Goal: Information Seeking & Learning: Check status

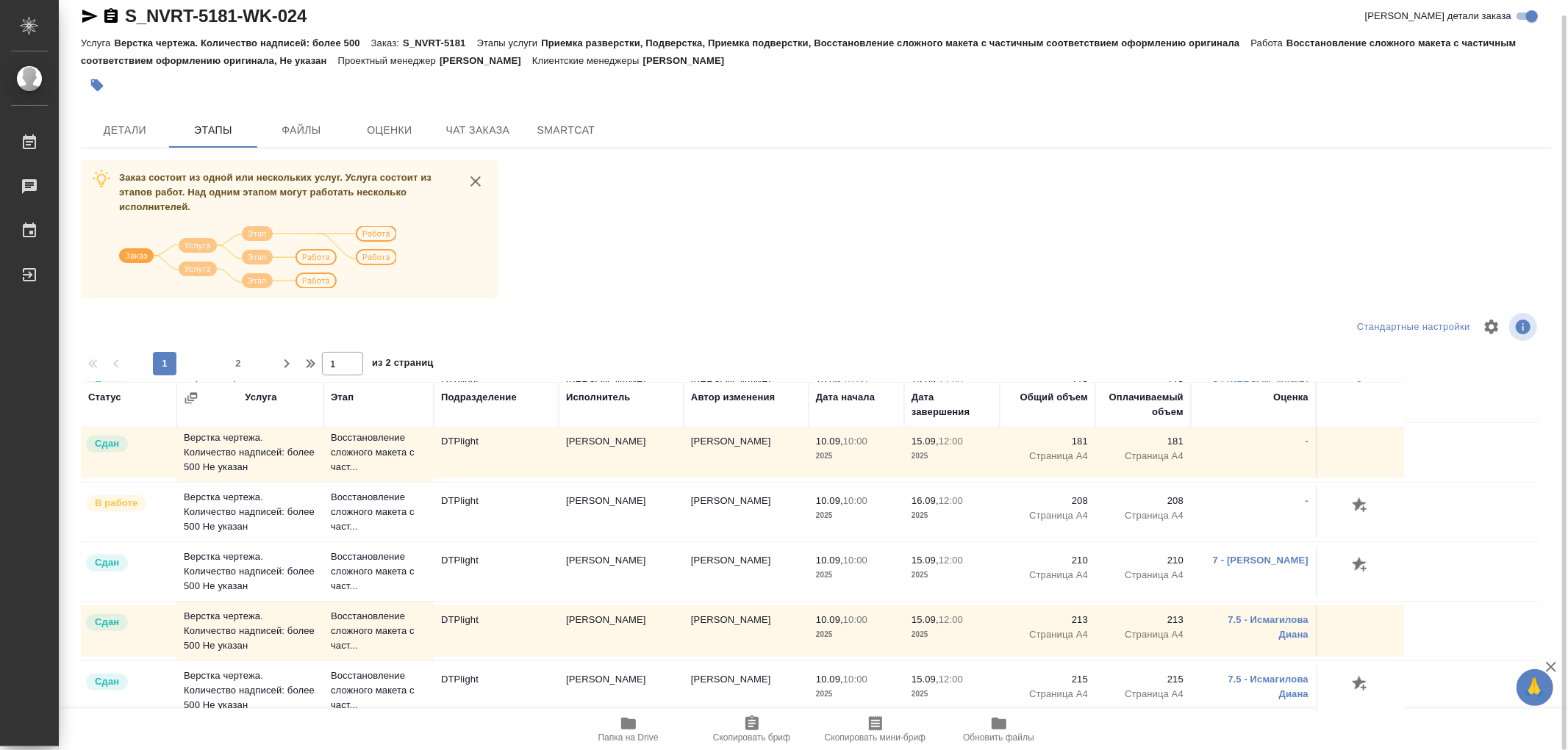
scroll to position [979, 0]
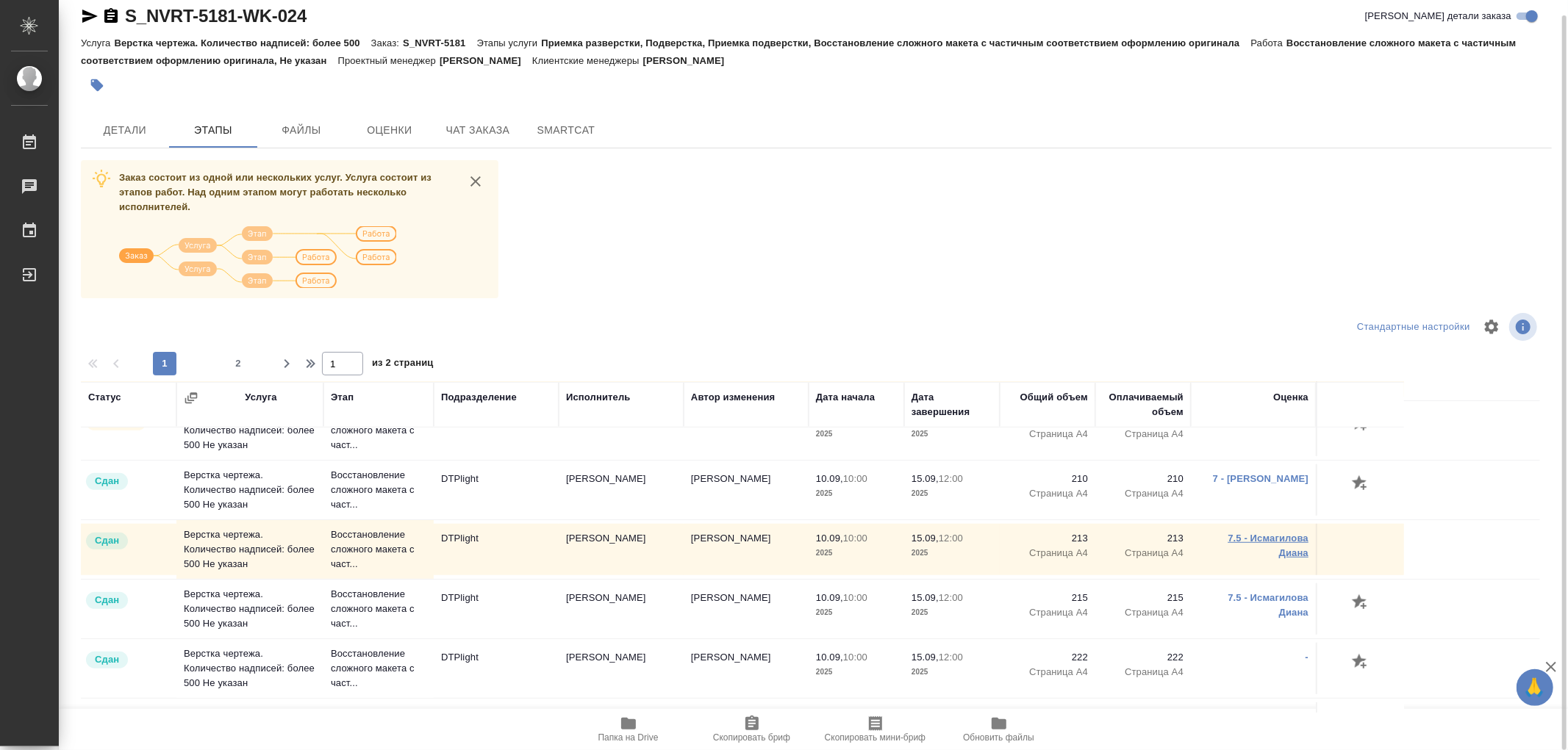
click at [1276, 539] on link "7.5 - Исмагилова Диана" at bounding box center [1268, 545] width 81 height 25
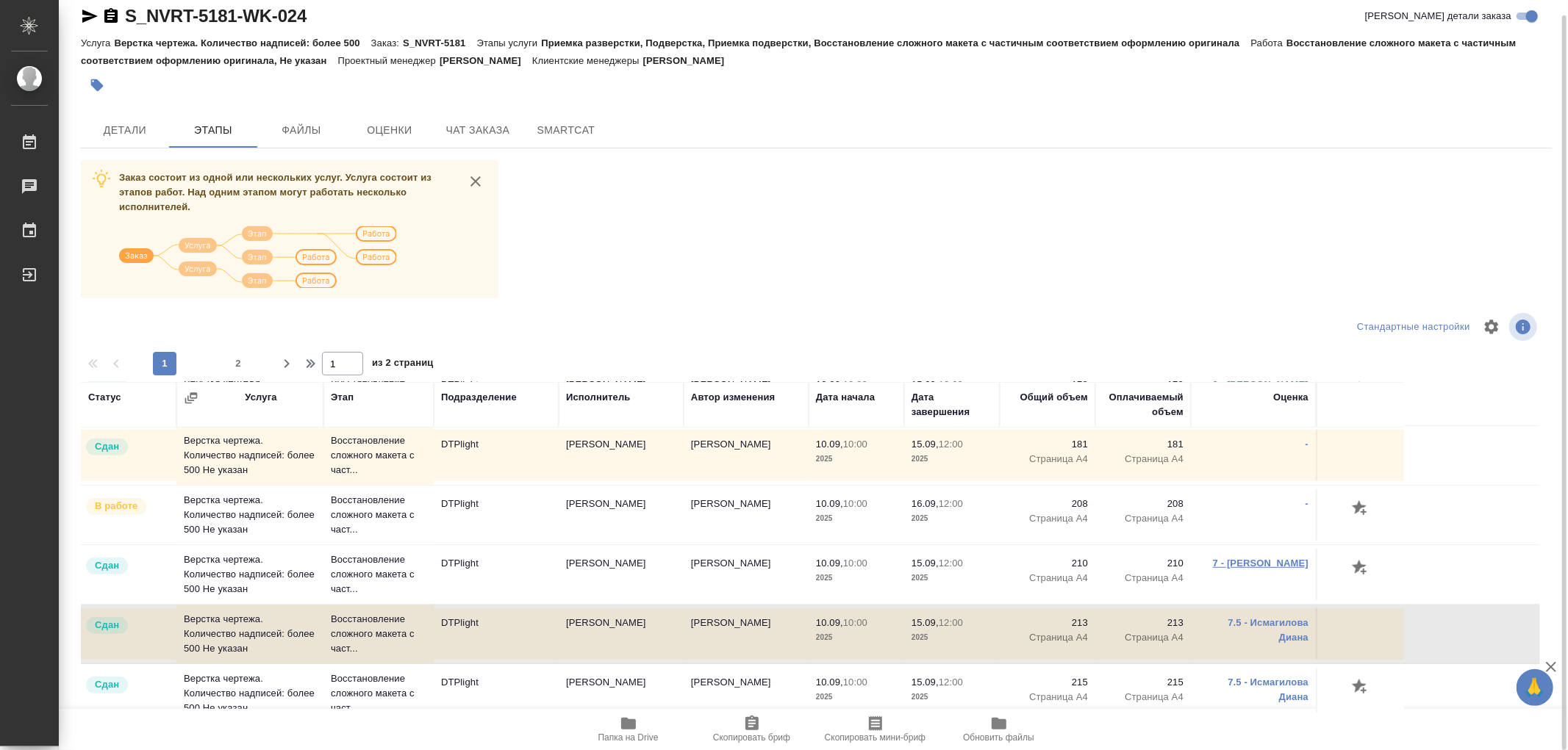
scroll to position [898, 0]
click at [1235, 559] on link "7 - Исмагилова Диана" at bounding box center [1260, 559] width 96 height 11
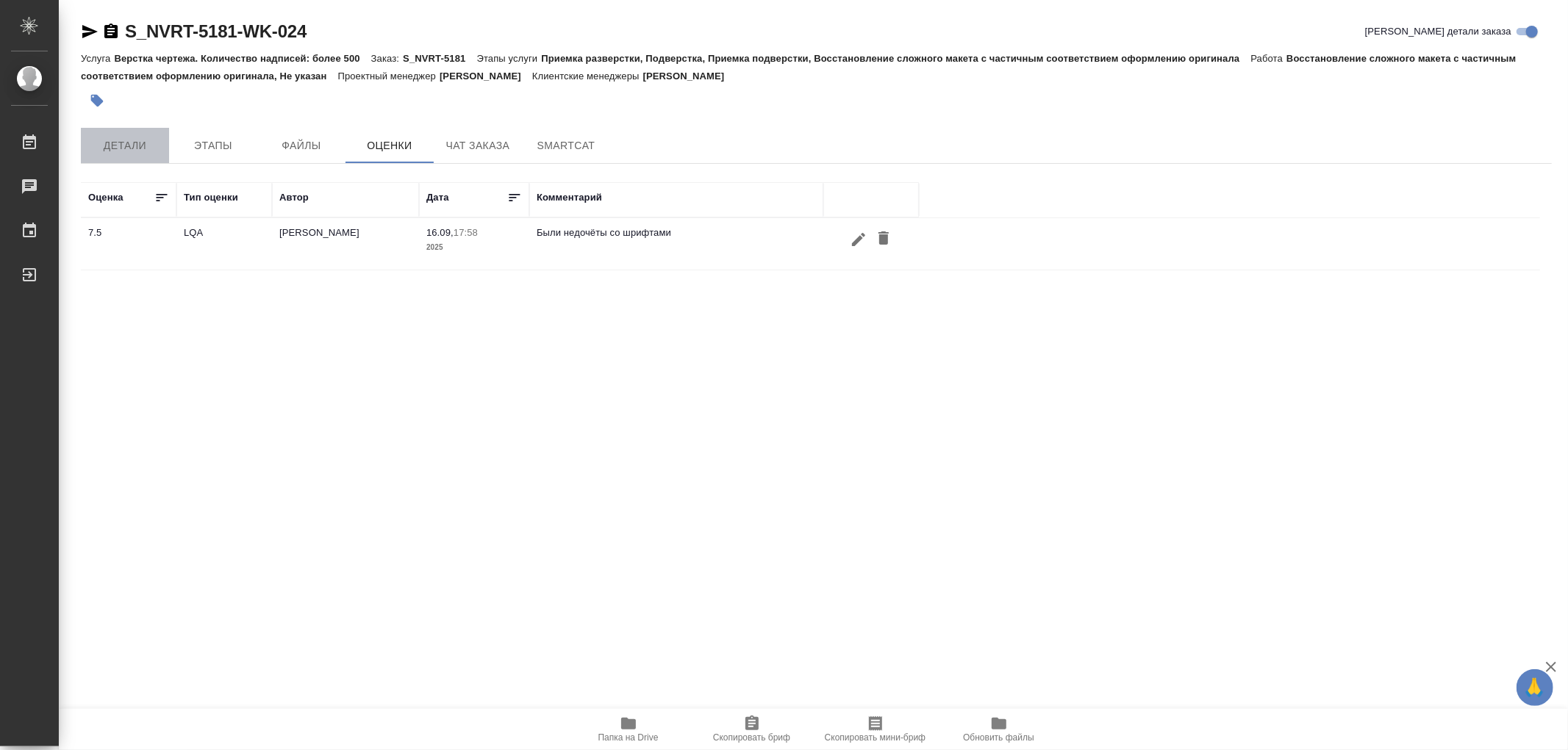
click at [119, 141] on span "Детали" at bounding box center [125, 146] width 70 height 18
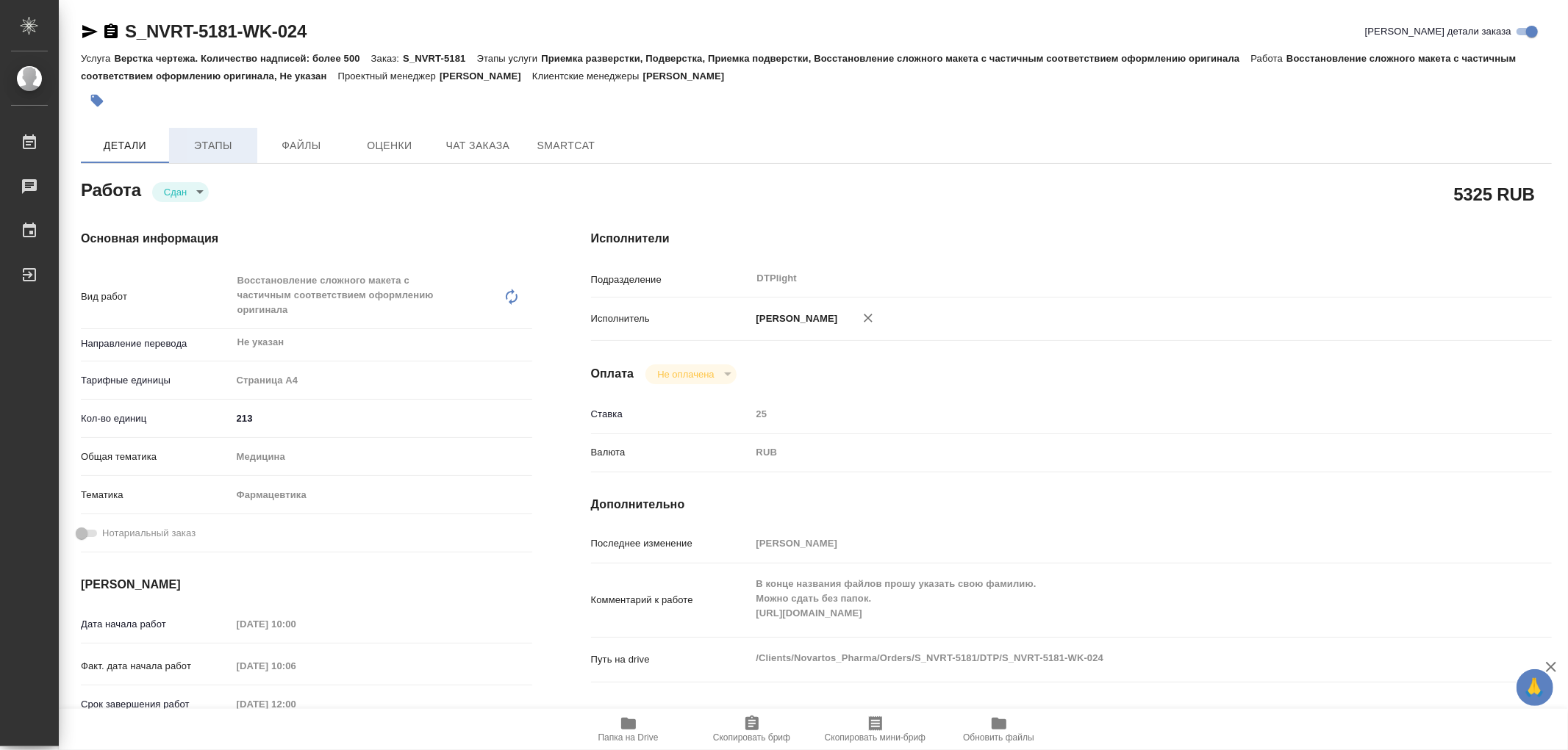
type textarea "x"
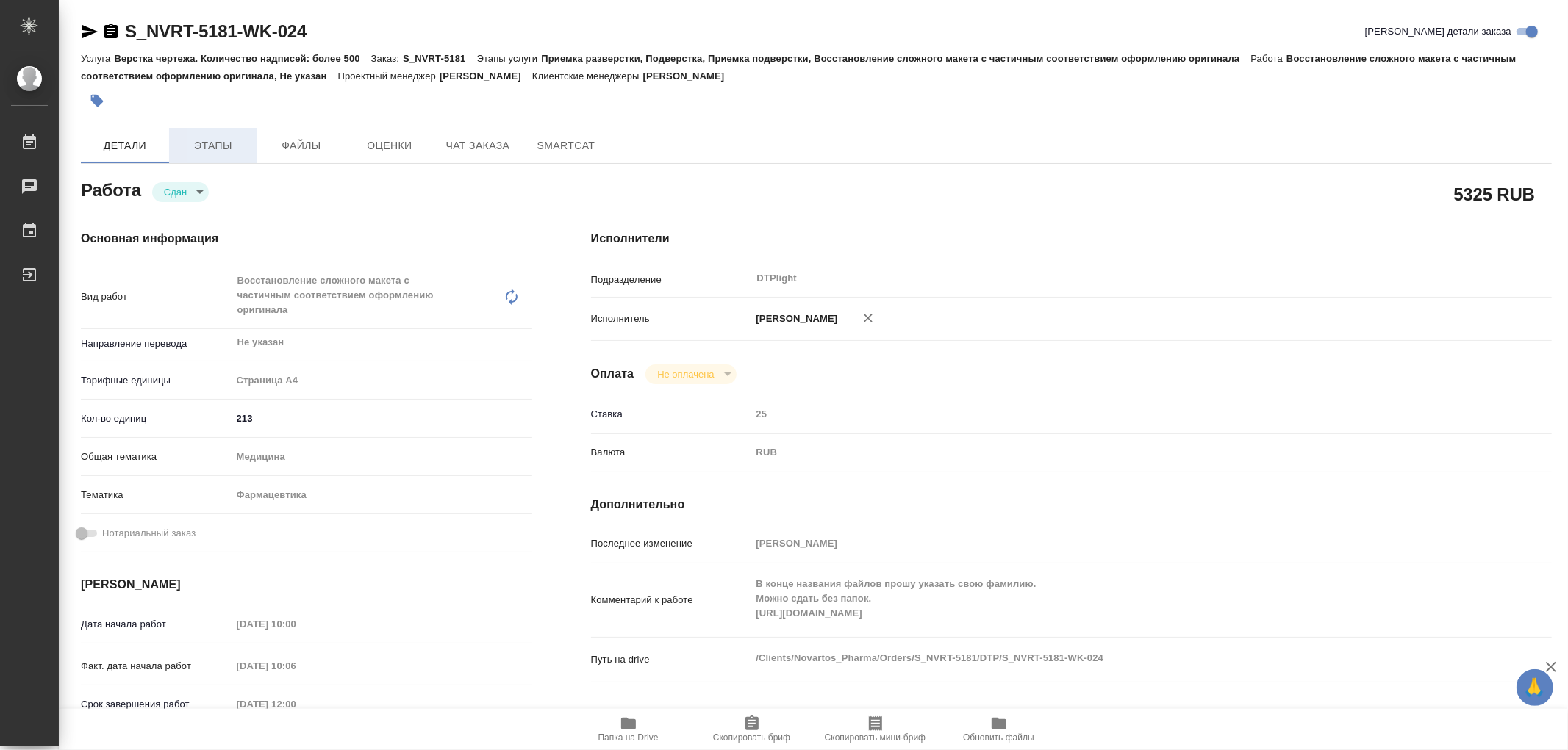
type textarea "x"
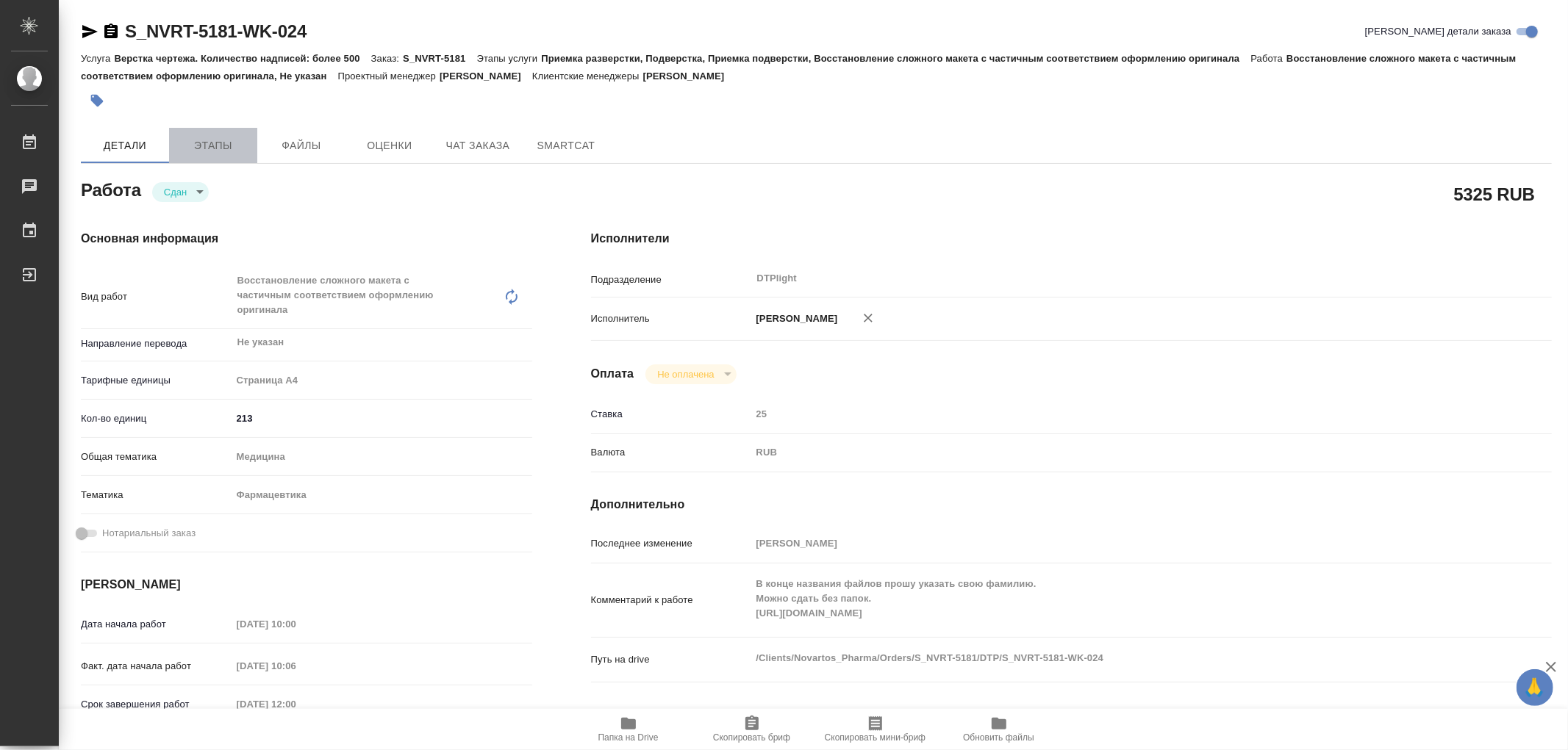
click at [223, 143] on span "Этапы" at bounding box center [213, 146] width 70 height 18
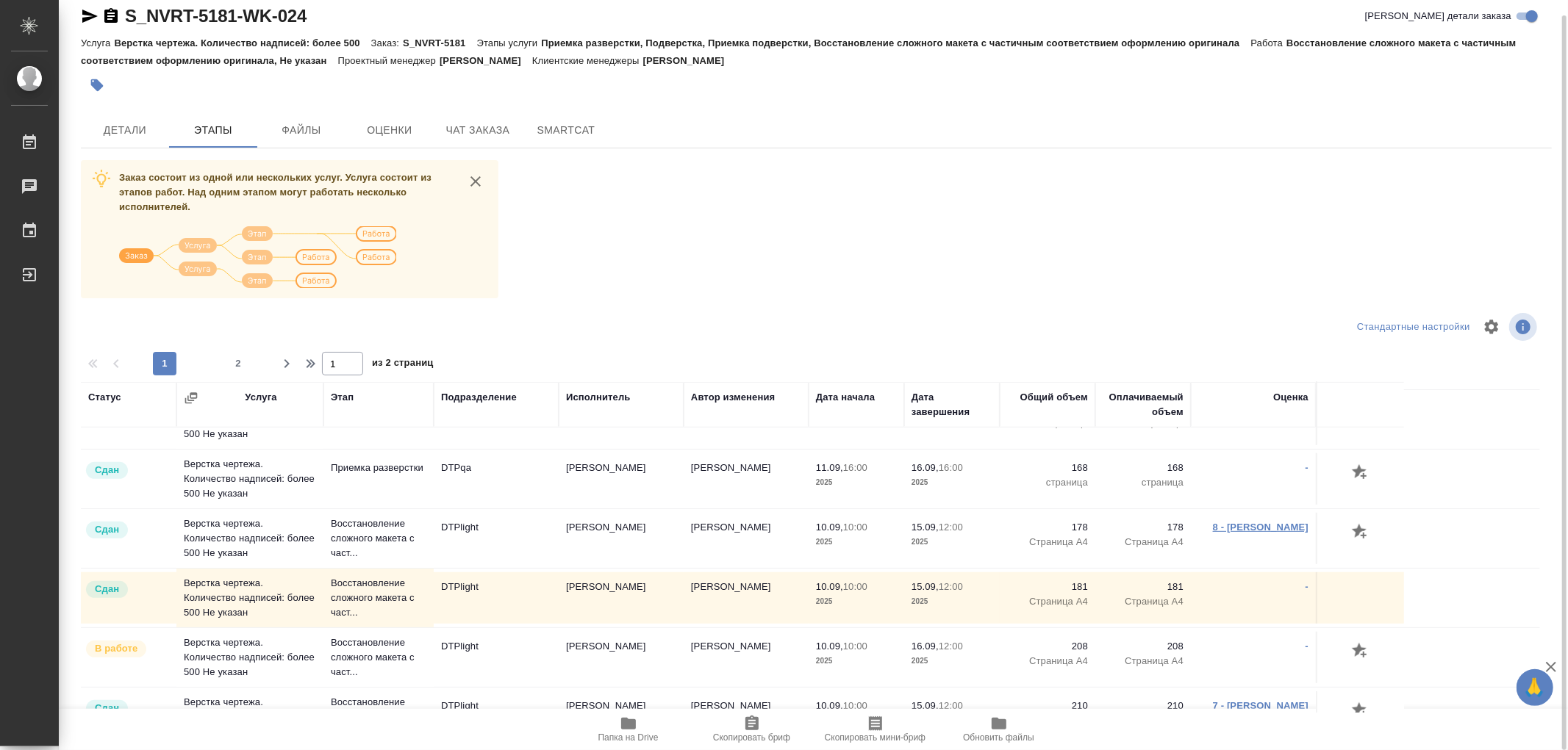
scroll to position [898, 0]
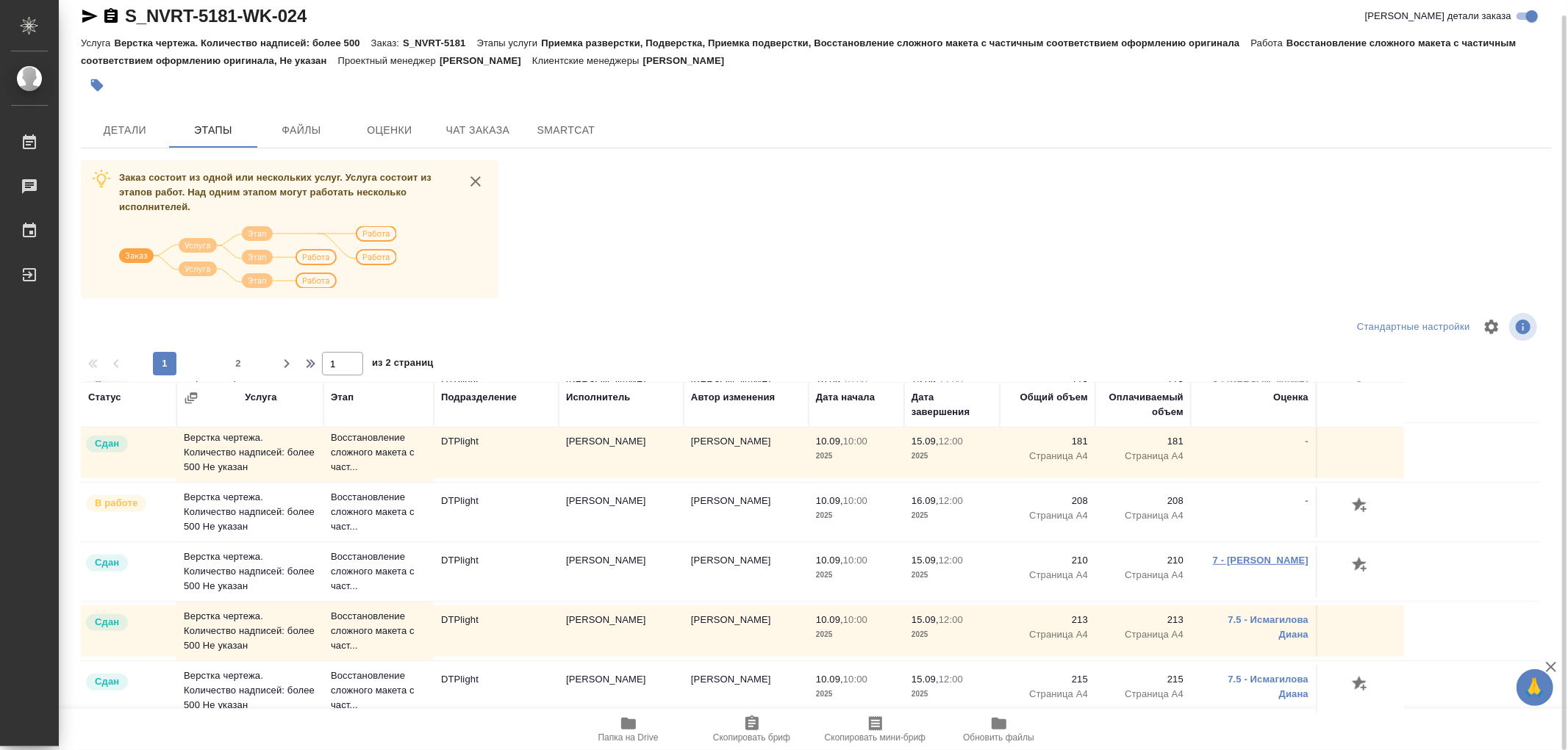
click at [1245, 560] on link "7 - Исмагилова Диана" at bounding box center [1260, 559] width 96 height 11
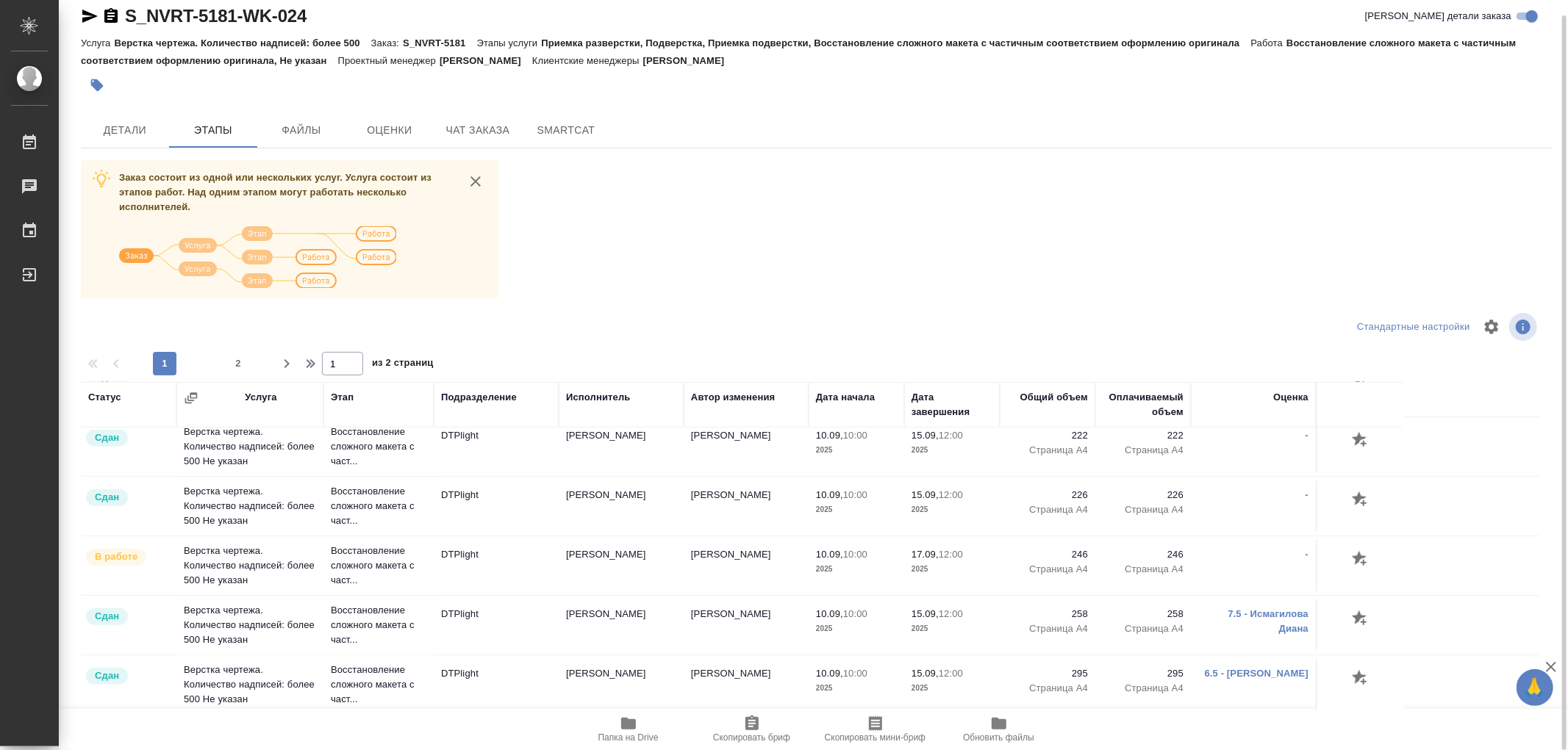
scroll to position [1206, 0]
click at [1277, 669] on link "6.5 - Исмагилова Диана" at bounding box center [1256, 671] width 104 height 11
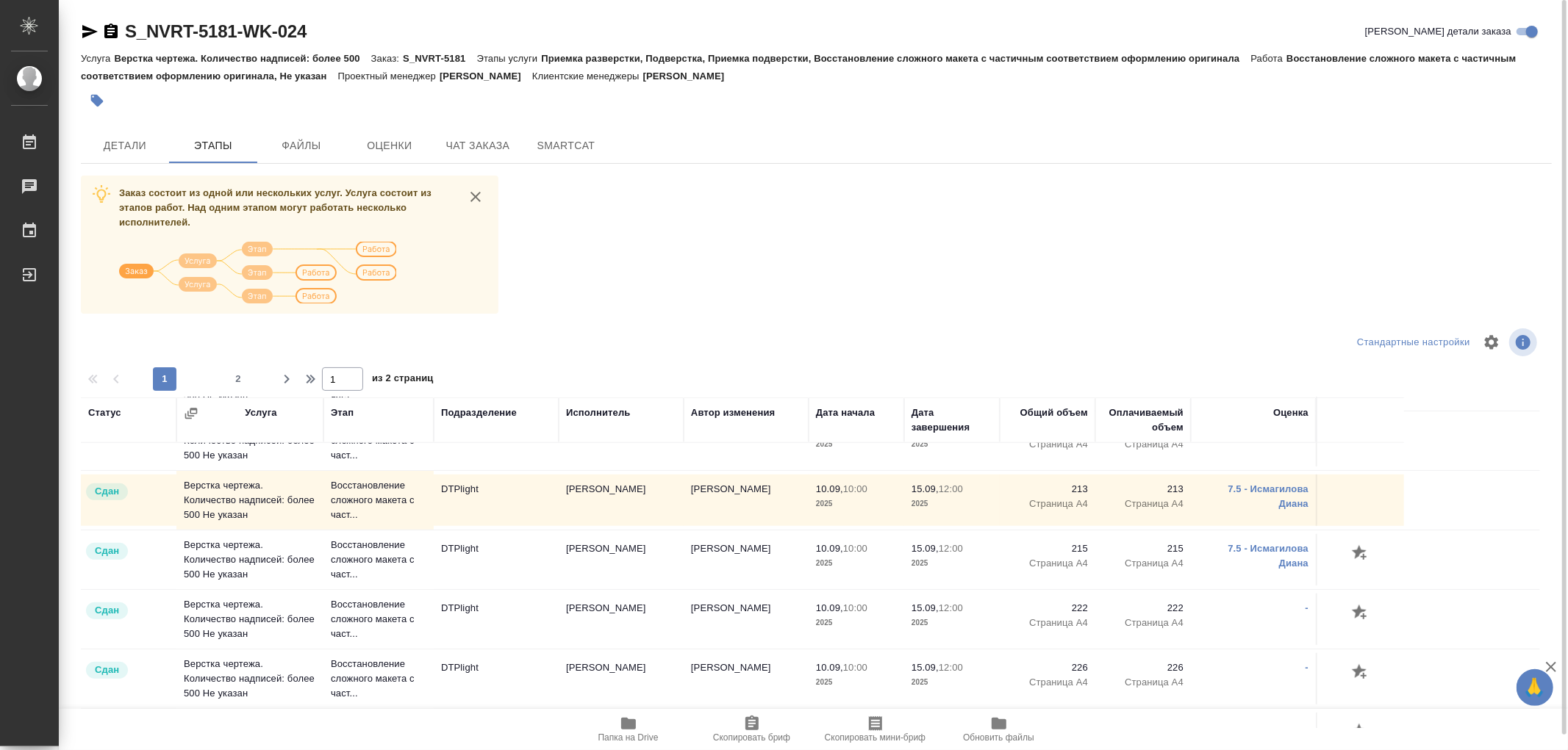
scroll to position [1042, 0]
click at [1282, 555] on link "7.5 - Исмагилова Диана" at bounding box center [1268, 558] width 81 height 25
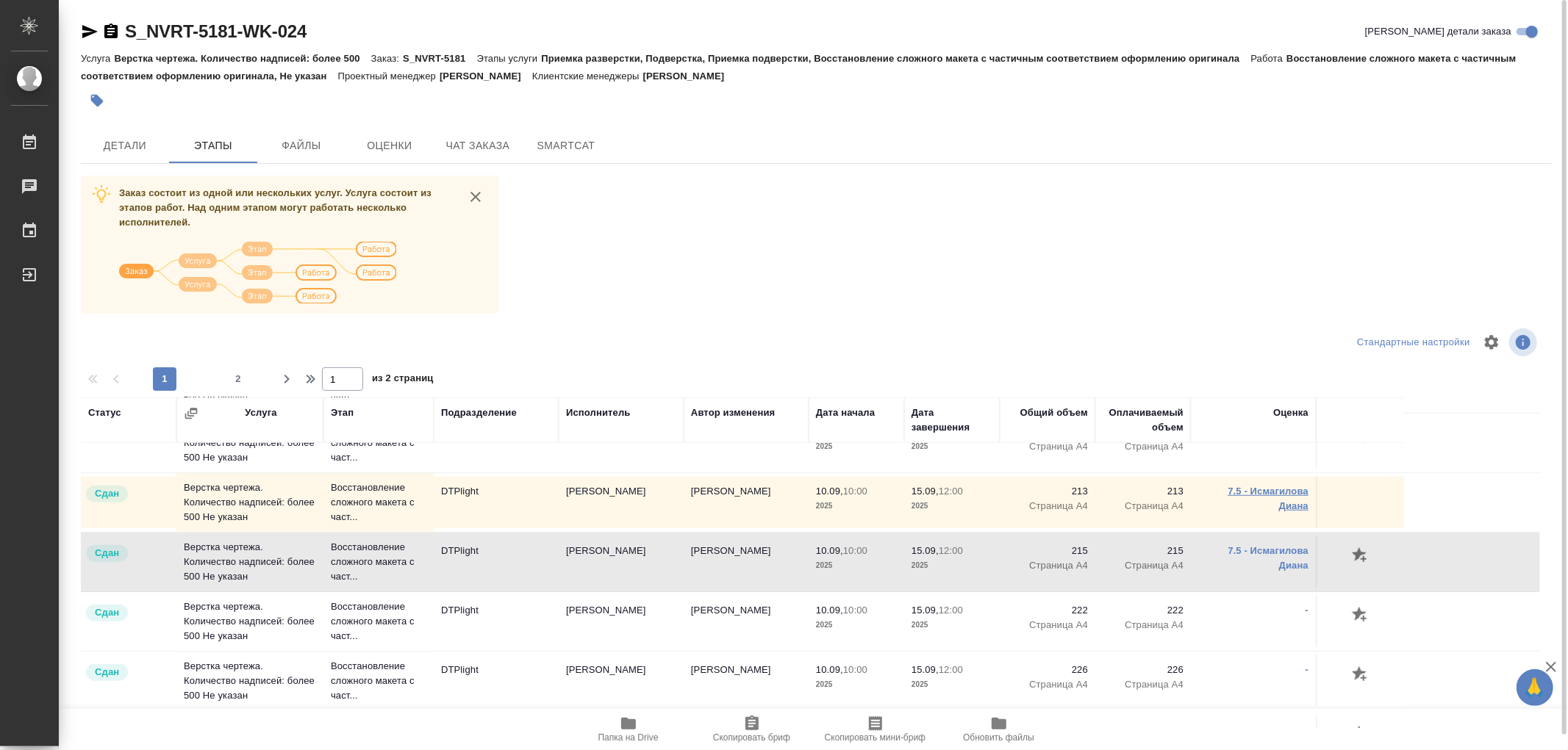
click at [1263, 495] on link "7.5 - Исмагилова Диана" at bounding box center [1268, 498] width 81 height 25
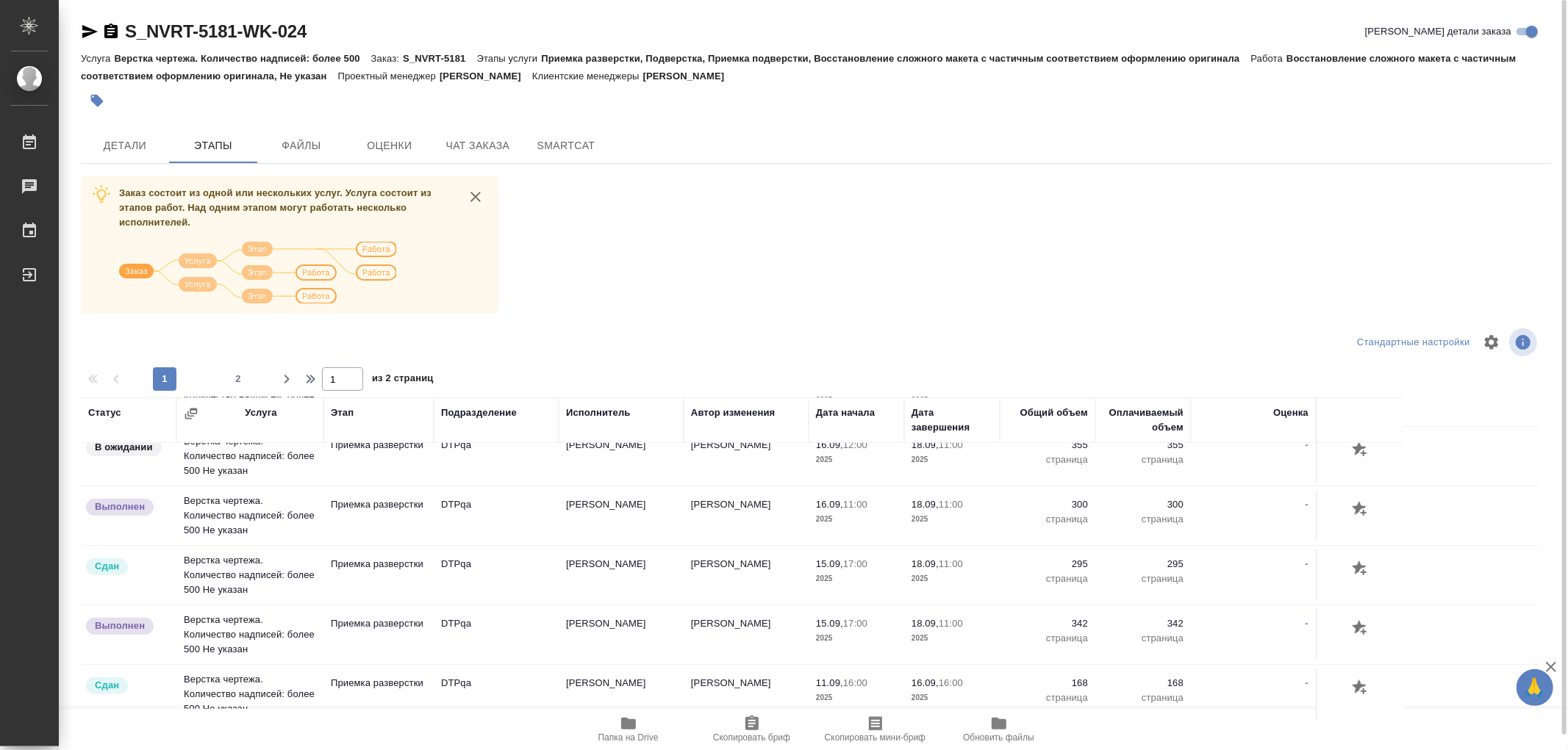
scroll to position [716, 0]
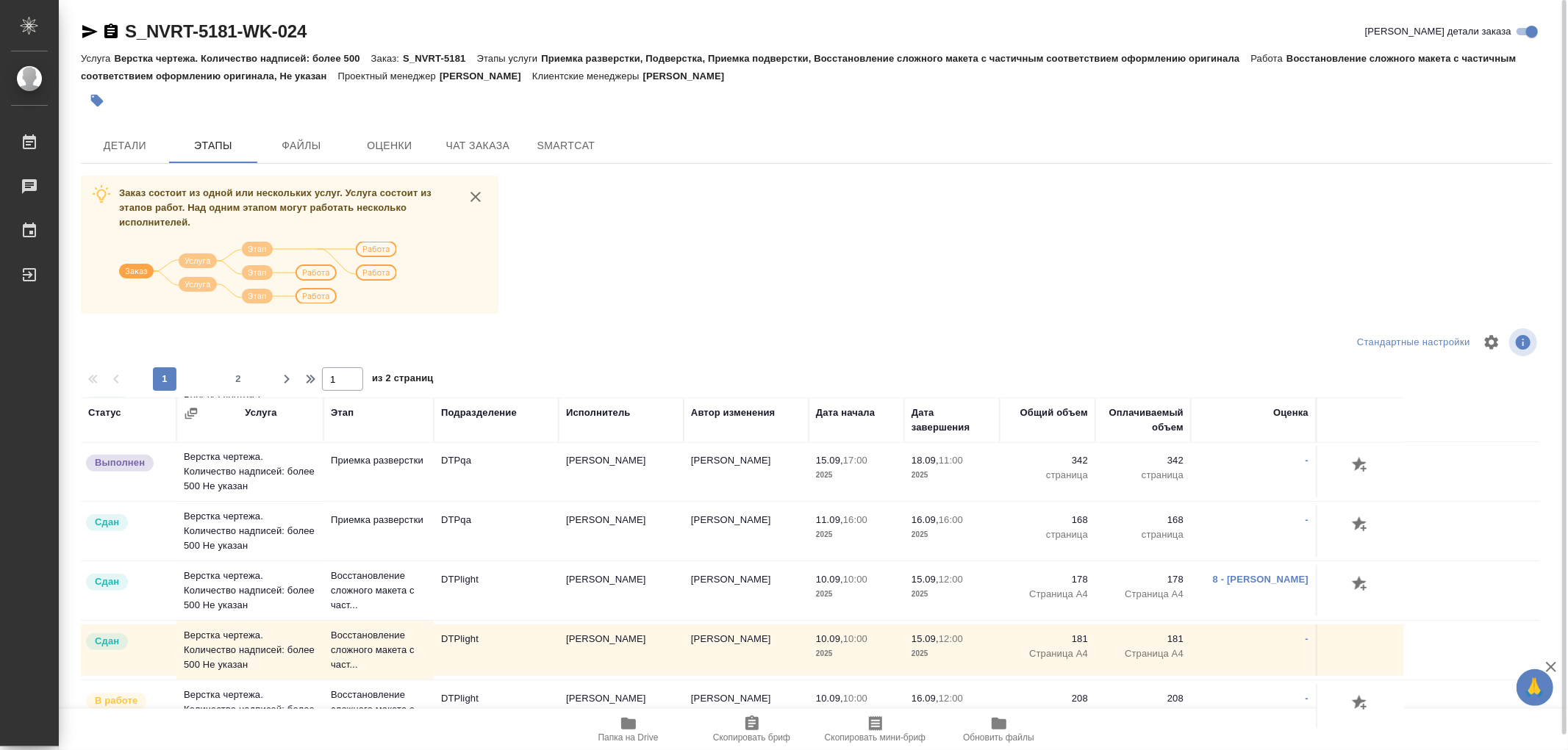
click at [1232, 574] on td "8 - Исмагилова Диана" at bounding box center [1253, 591] width 125 height 52
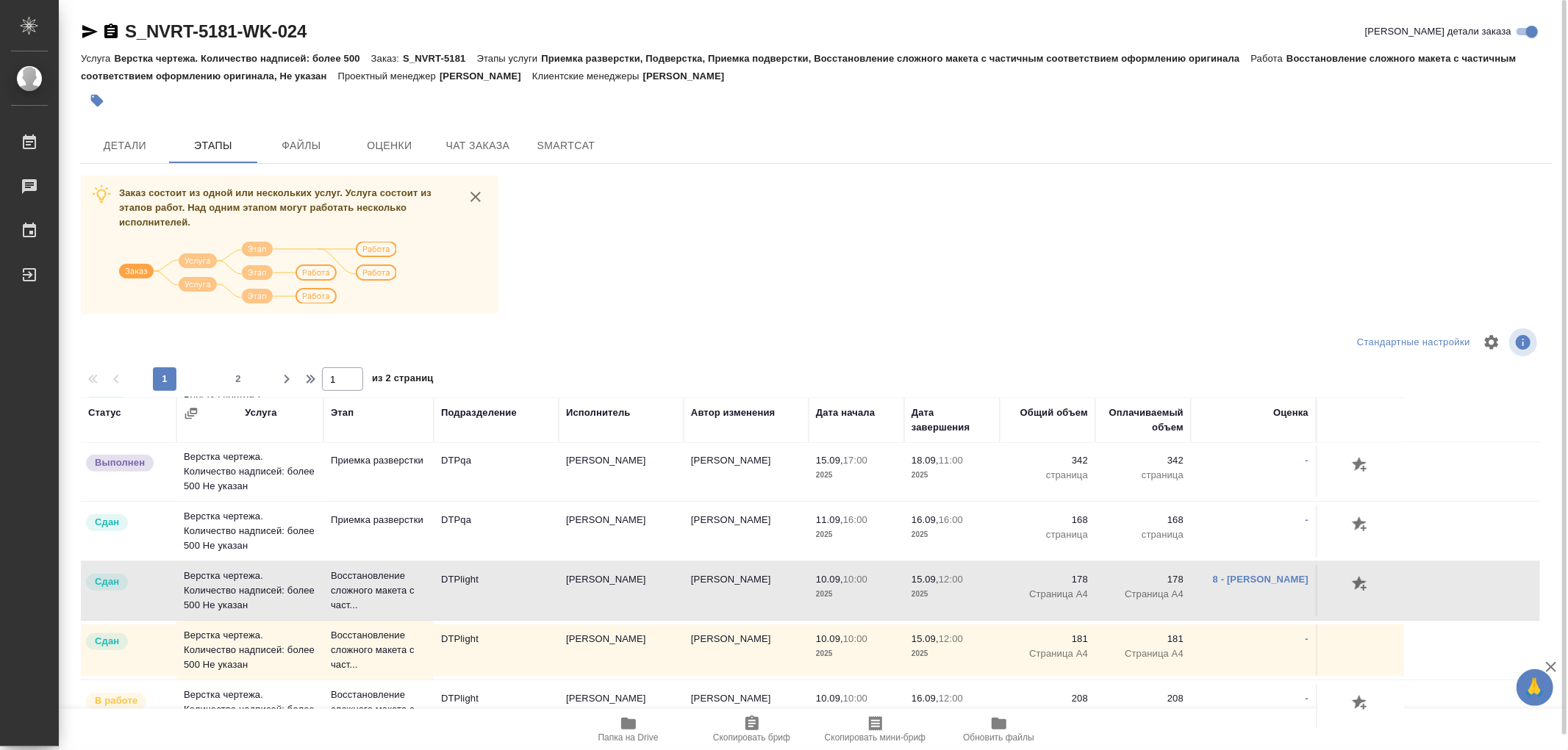
click at [1232, 586] on td "8 - Исмагилова Диана" at bounding box center [1253, 591] width 125 height 52
click at [1235, 579] on link "8 - Исмагилова Диана" at bounding box center [1260, 579] width 96 height 11
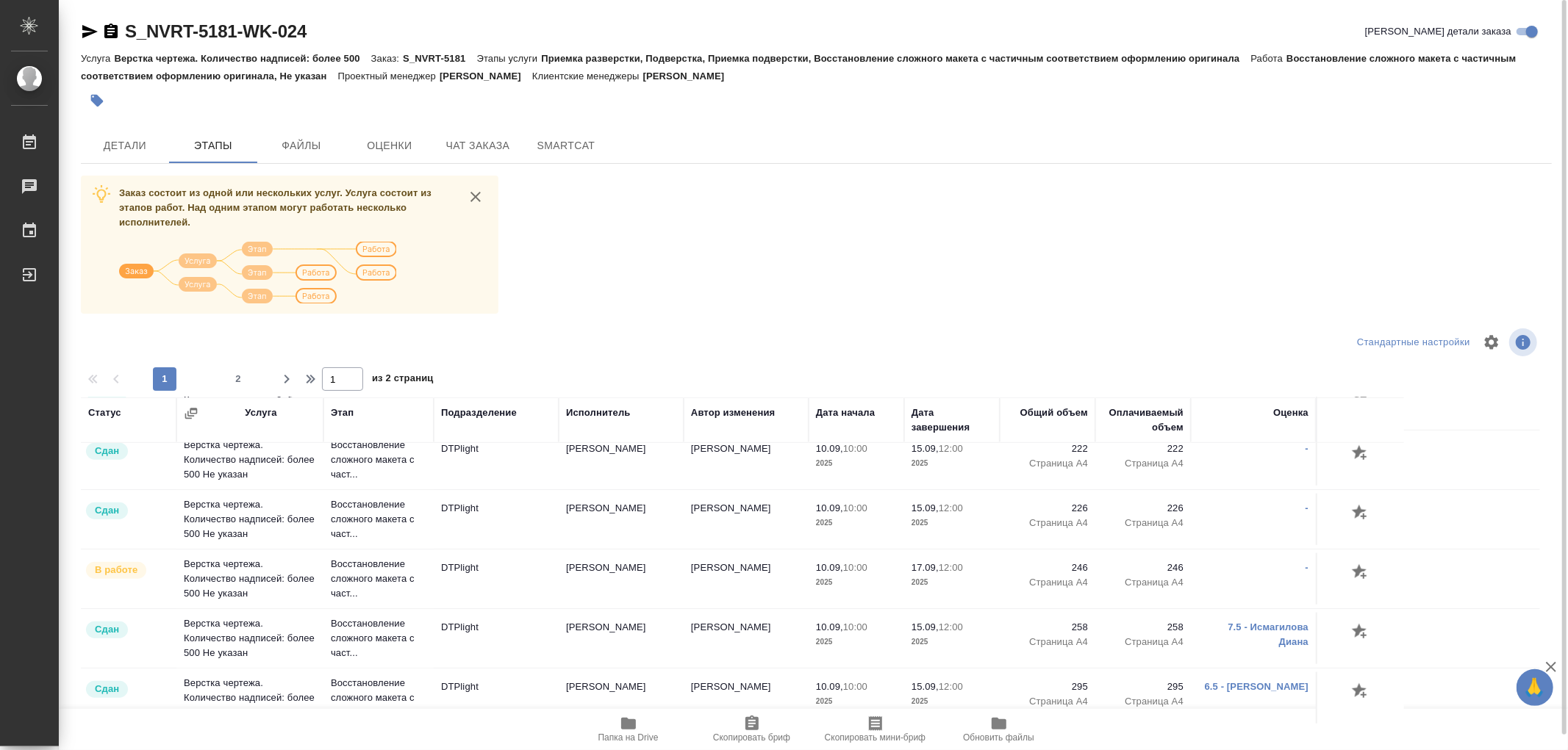
scroll to position [1206, 0]
click at [239, 372] on span "2" at bounding box center [238, 379] width 24 height 15
type input "2"
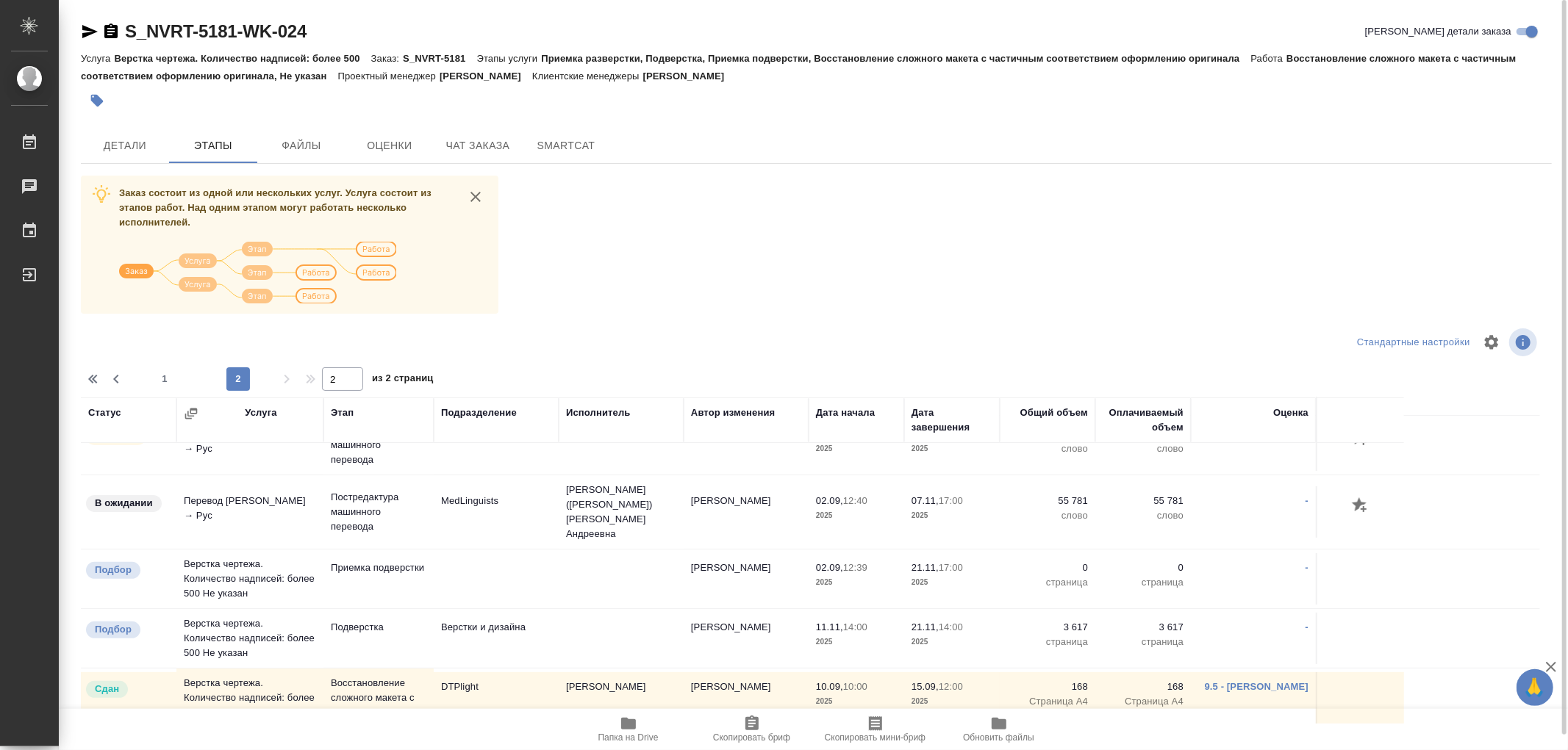
scroll to position [430, 0]
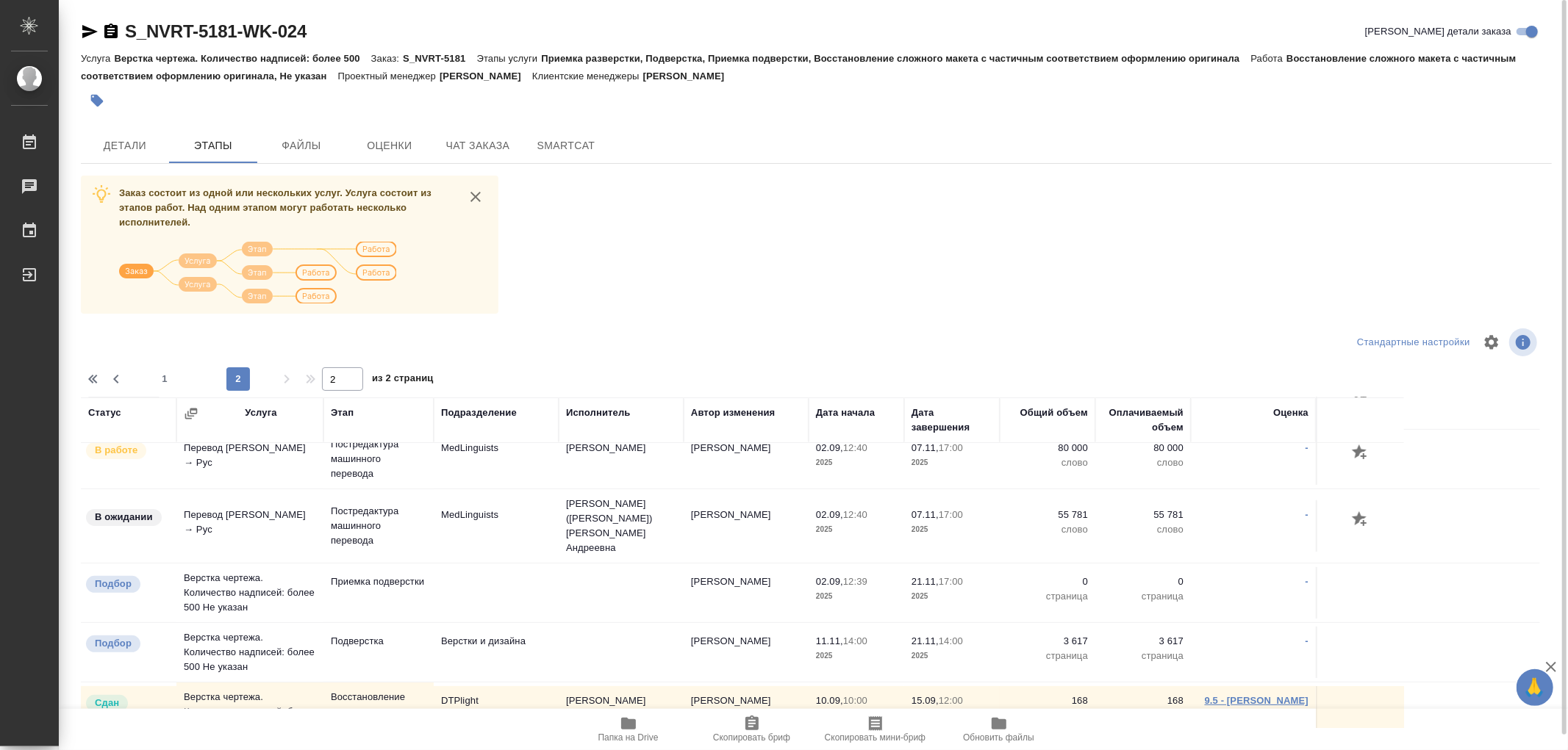
click at [1265, 695] on link "9.5 - Полушина Алена" at bounding box center [1256, 700] width 104 height 11
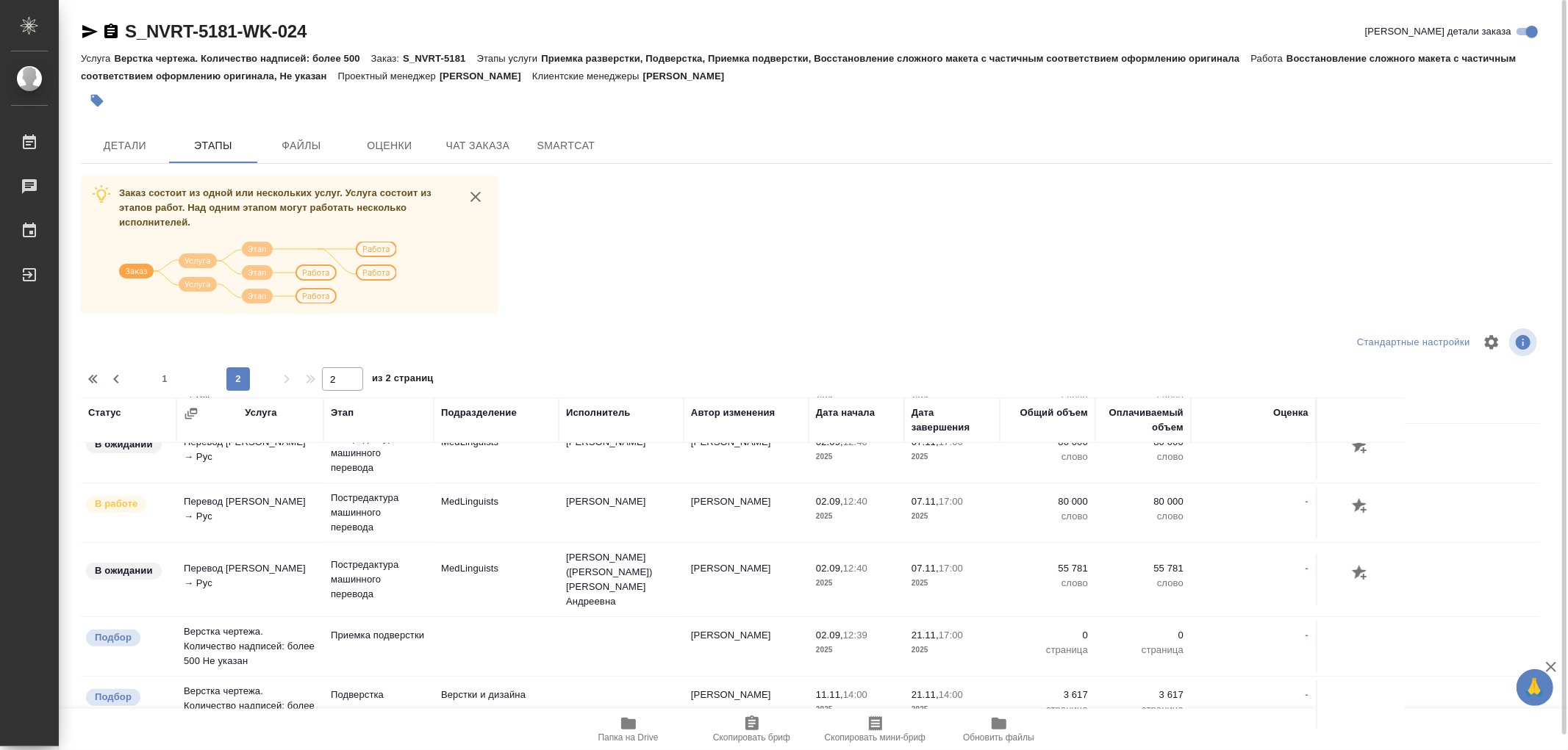
scroll to position [349, 0]
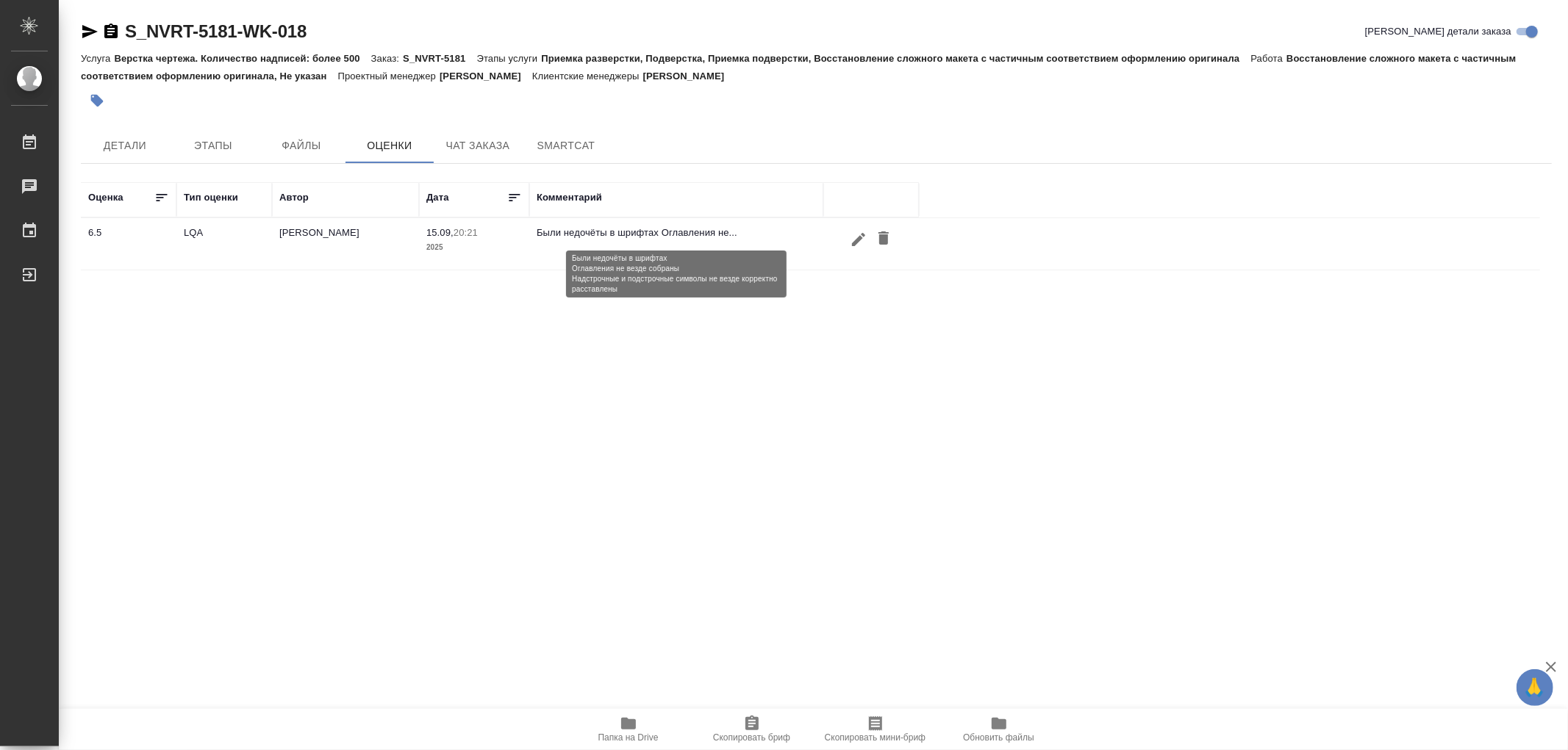
click at [716, 229] on p "Были недочёты в шрифтах Оглавления не..." at bounding box center [676, 233] width 279 height 15
click at [640, 231] on p "Были небольшие недочёты по шрифтам (р..." at bounding box center [676, 233] width 279 height 15
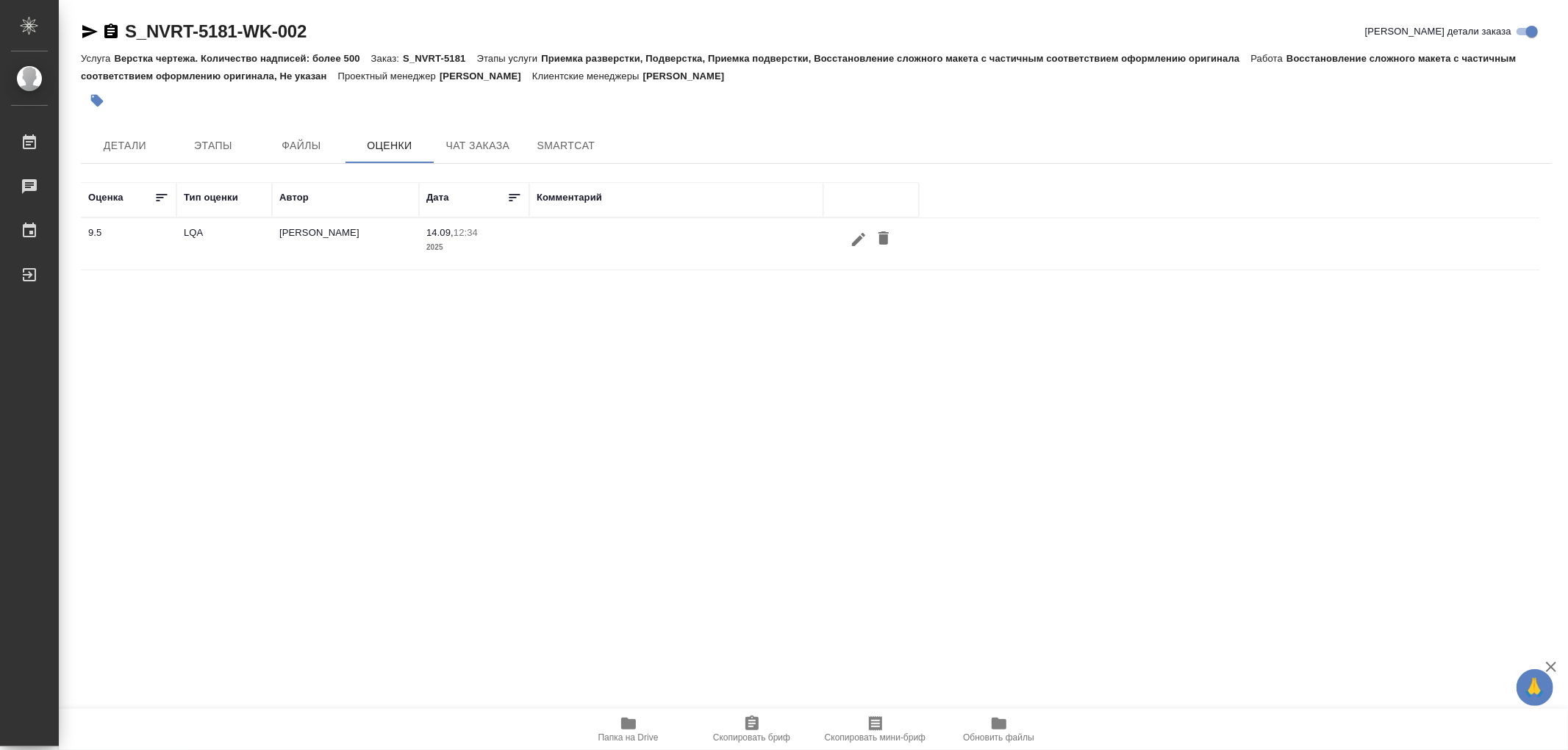
click at [581, 245] on td at bounding box center [676, 244] width 294 height 52
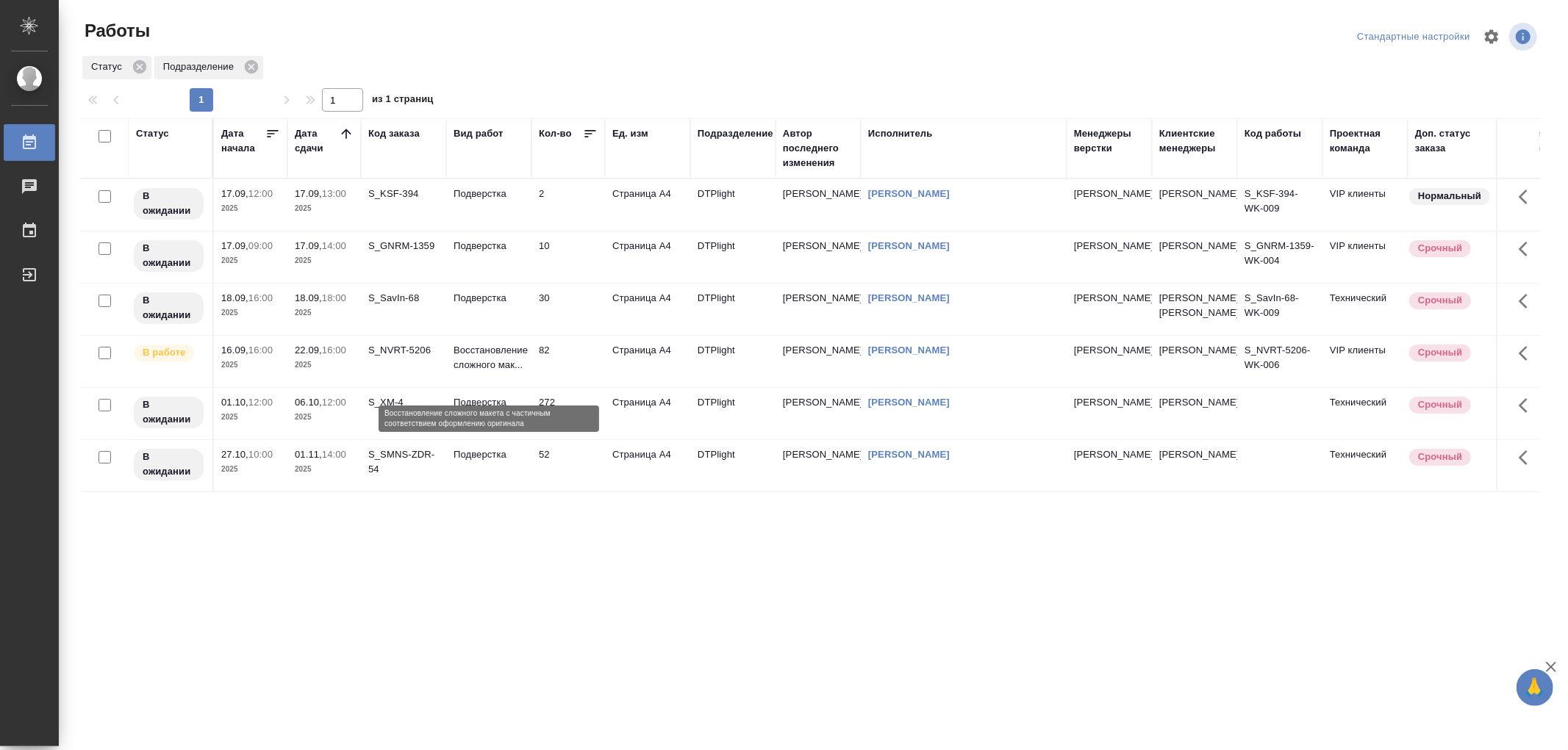
click at [503, 372] on p "Восстановление сложного мак..." at bounding box center [489, 357] width 70 height 29
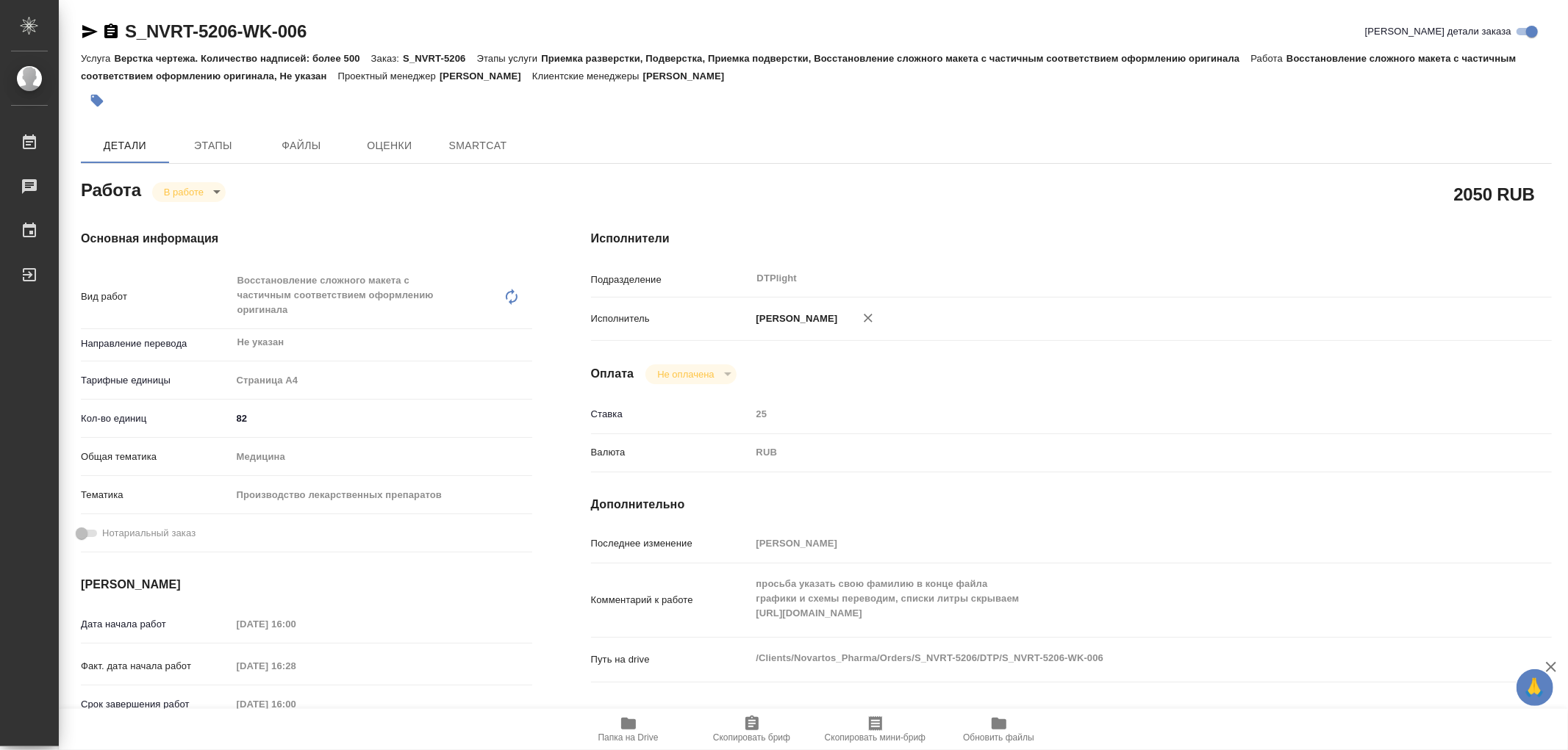
type textarea "x"
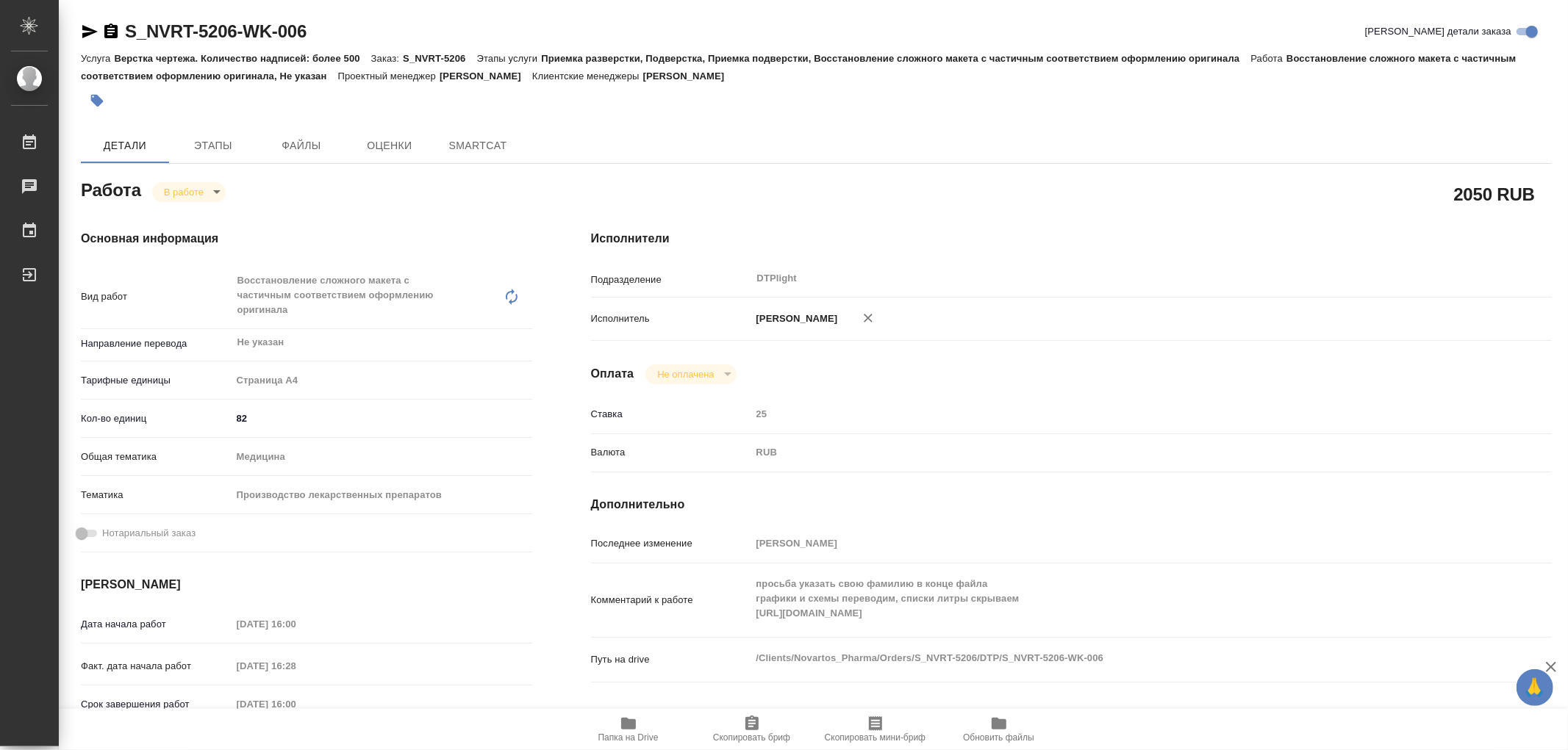
type textarea "x"
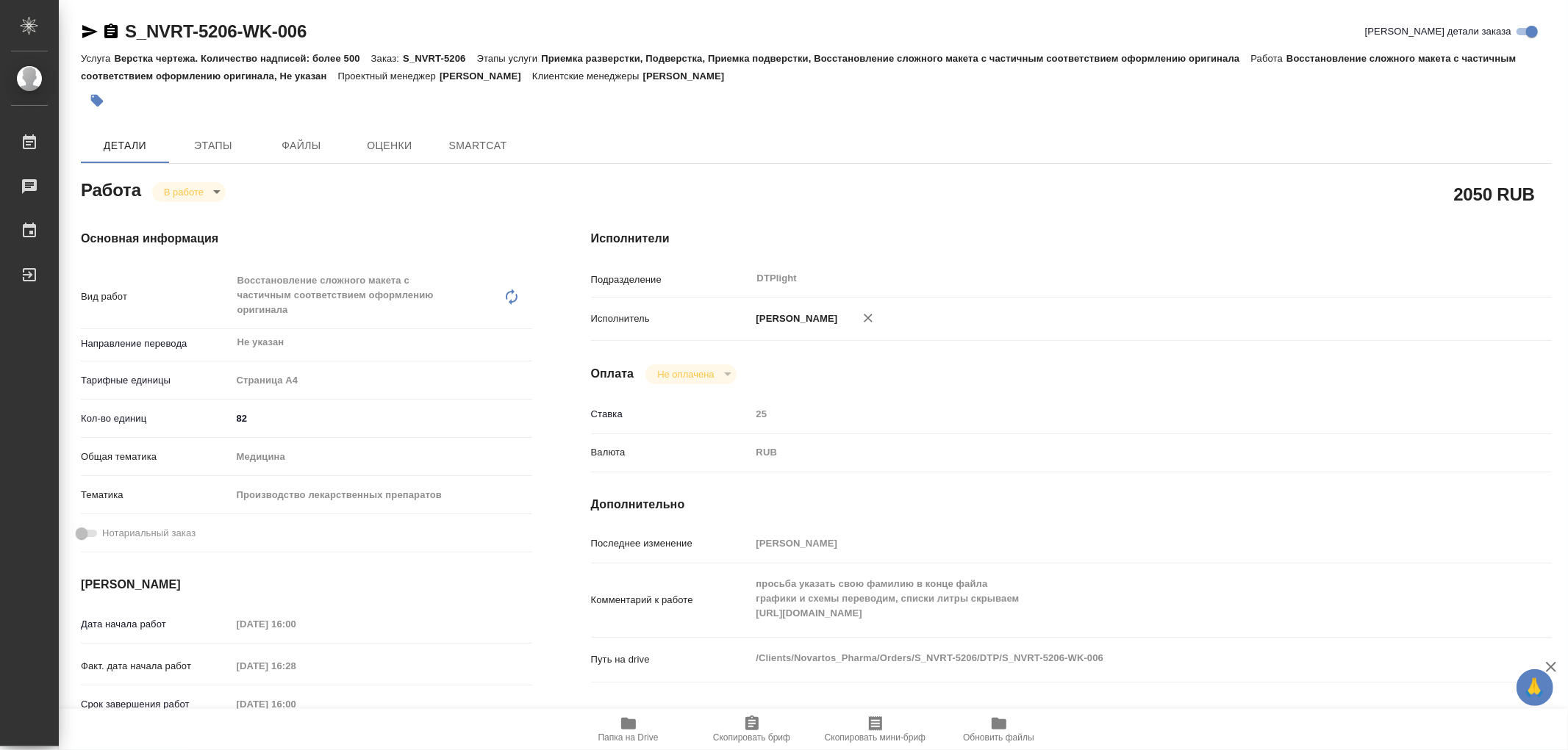
type textarea "x"
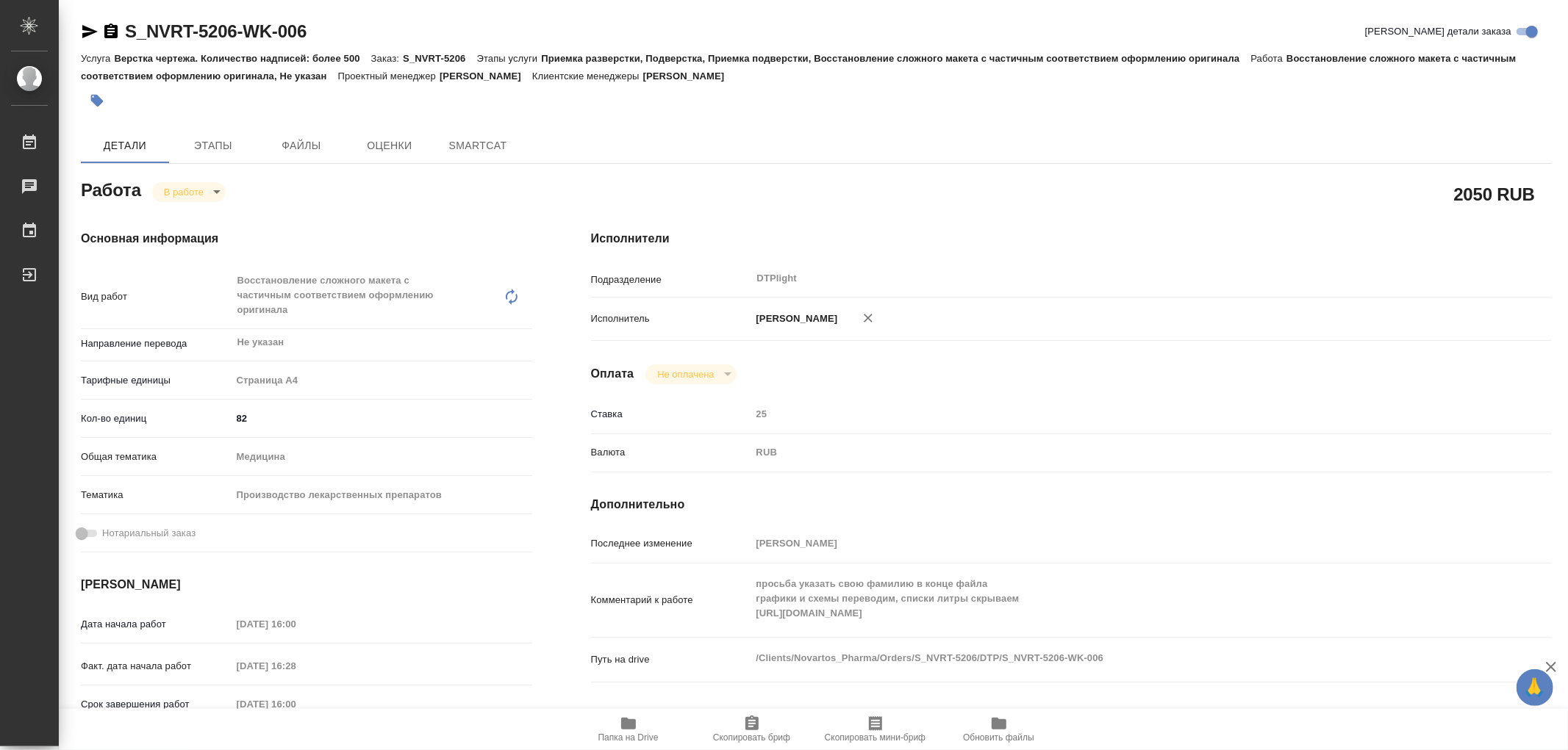
type textarea "x"
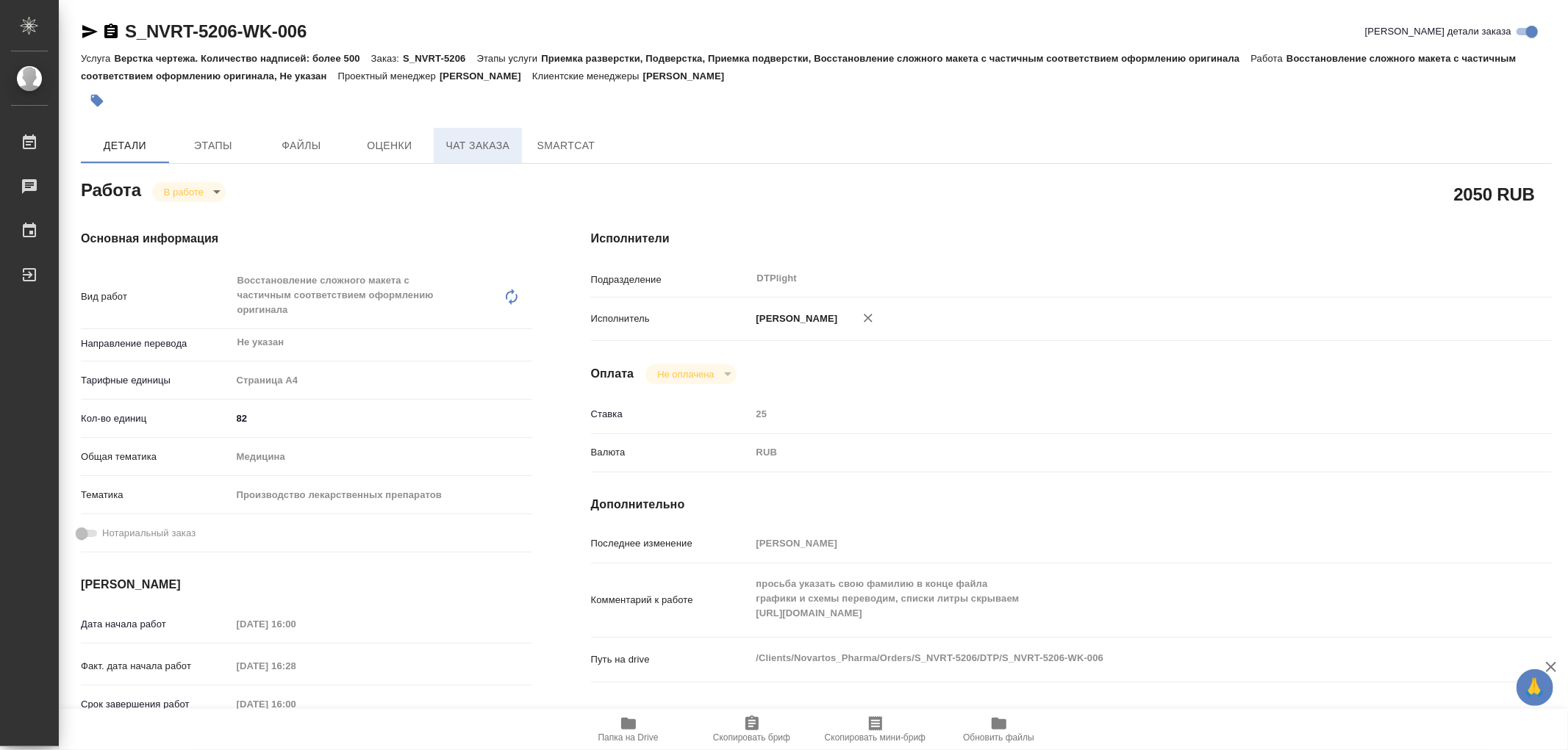
type textarea "x"
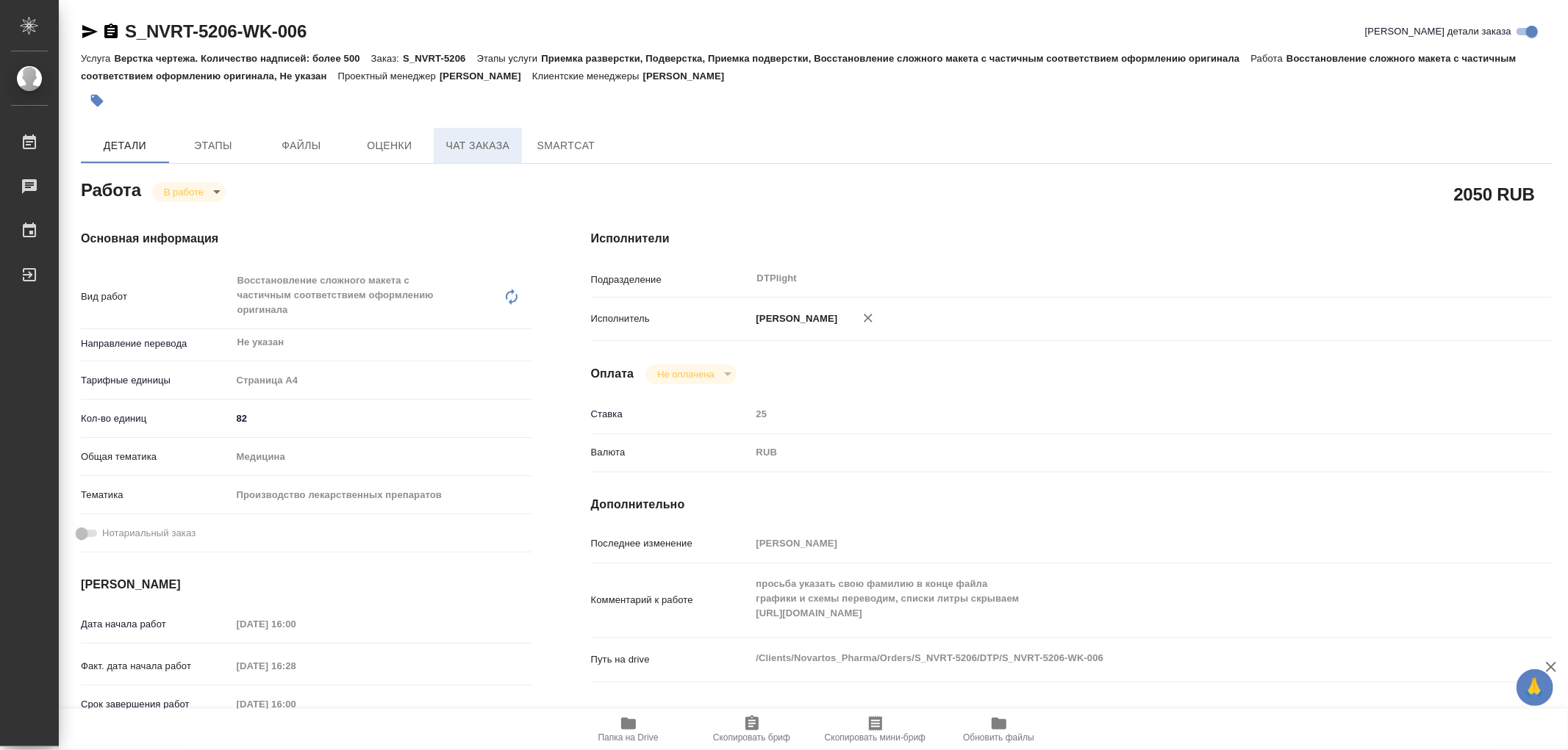
type textarea "x"
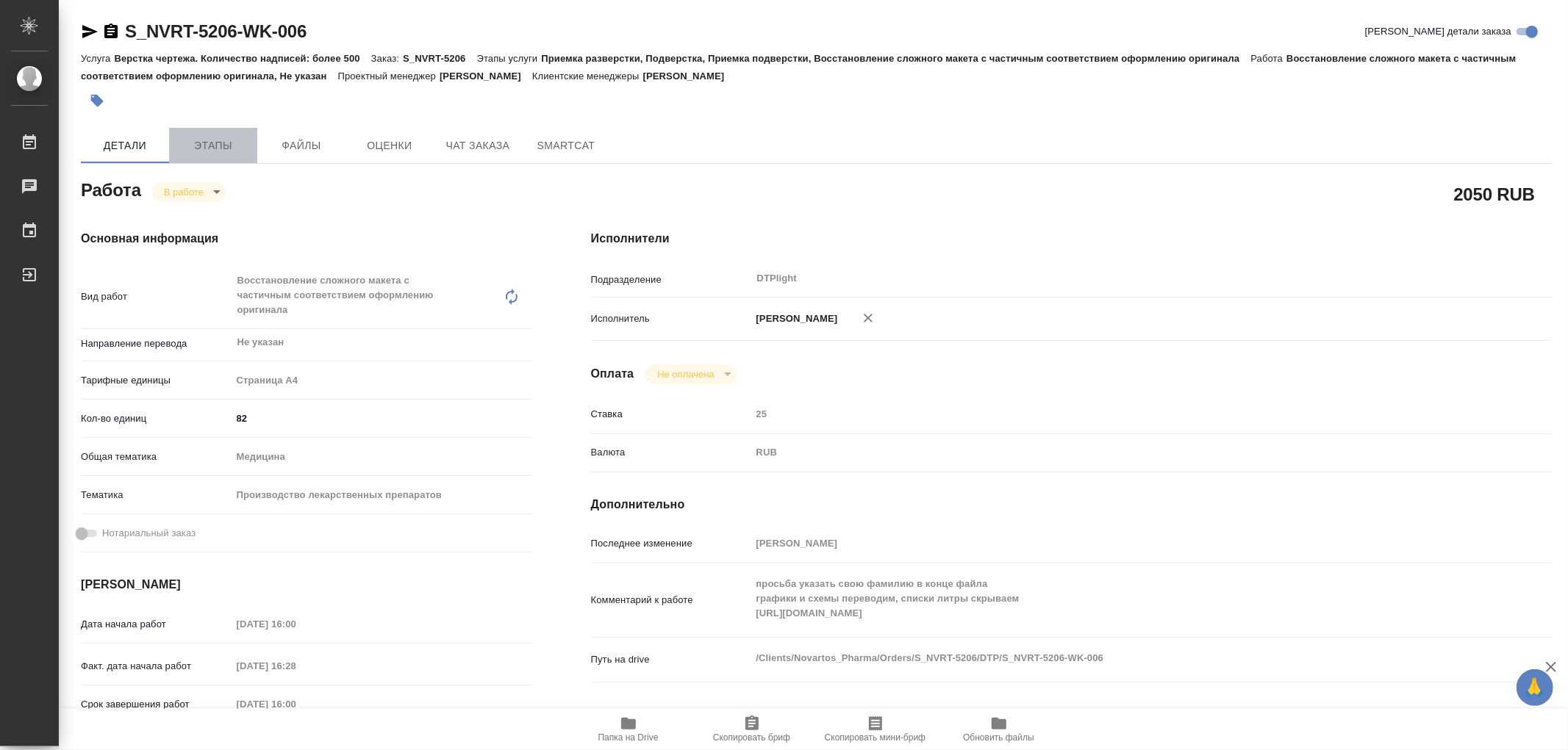
click at [231, 141] on span "Этапы" at bounding box center [213, 146] width 70 height 18
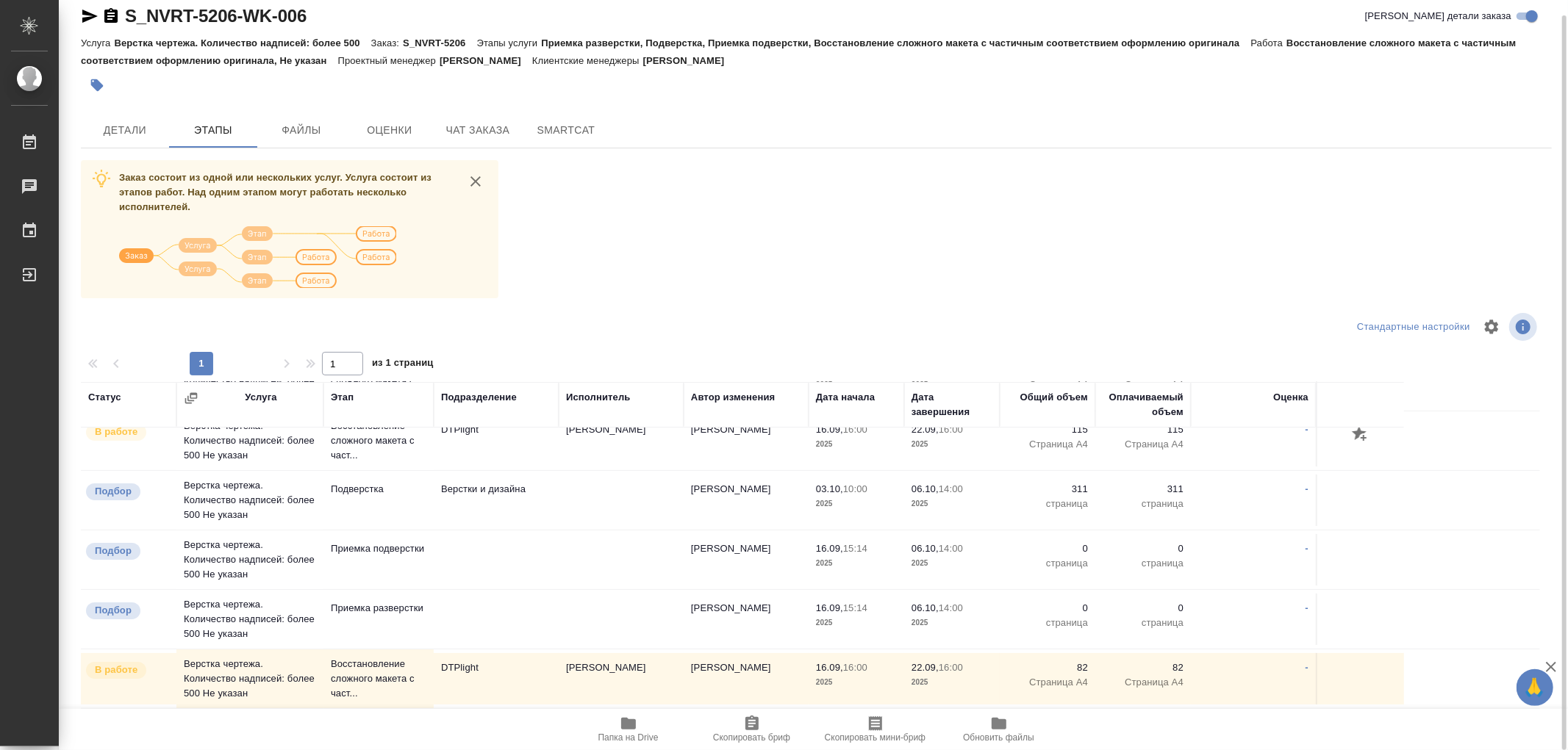
scroll to position [163, 0]
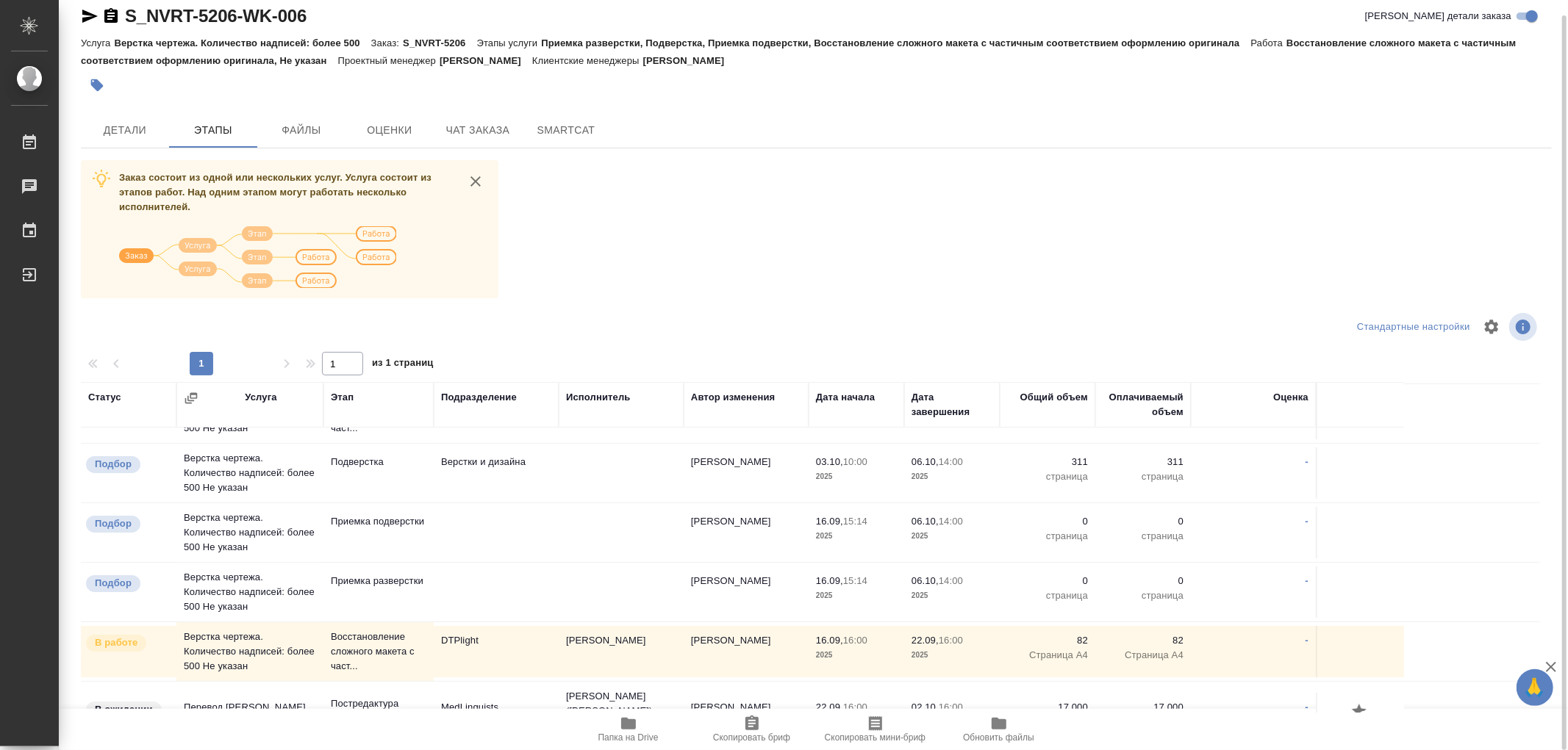
click at [1342, 649] on td at bounding box center [1360, 651] width 88 height 52
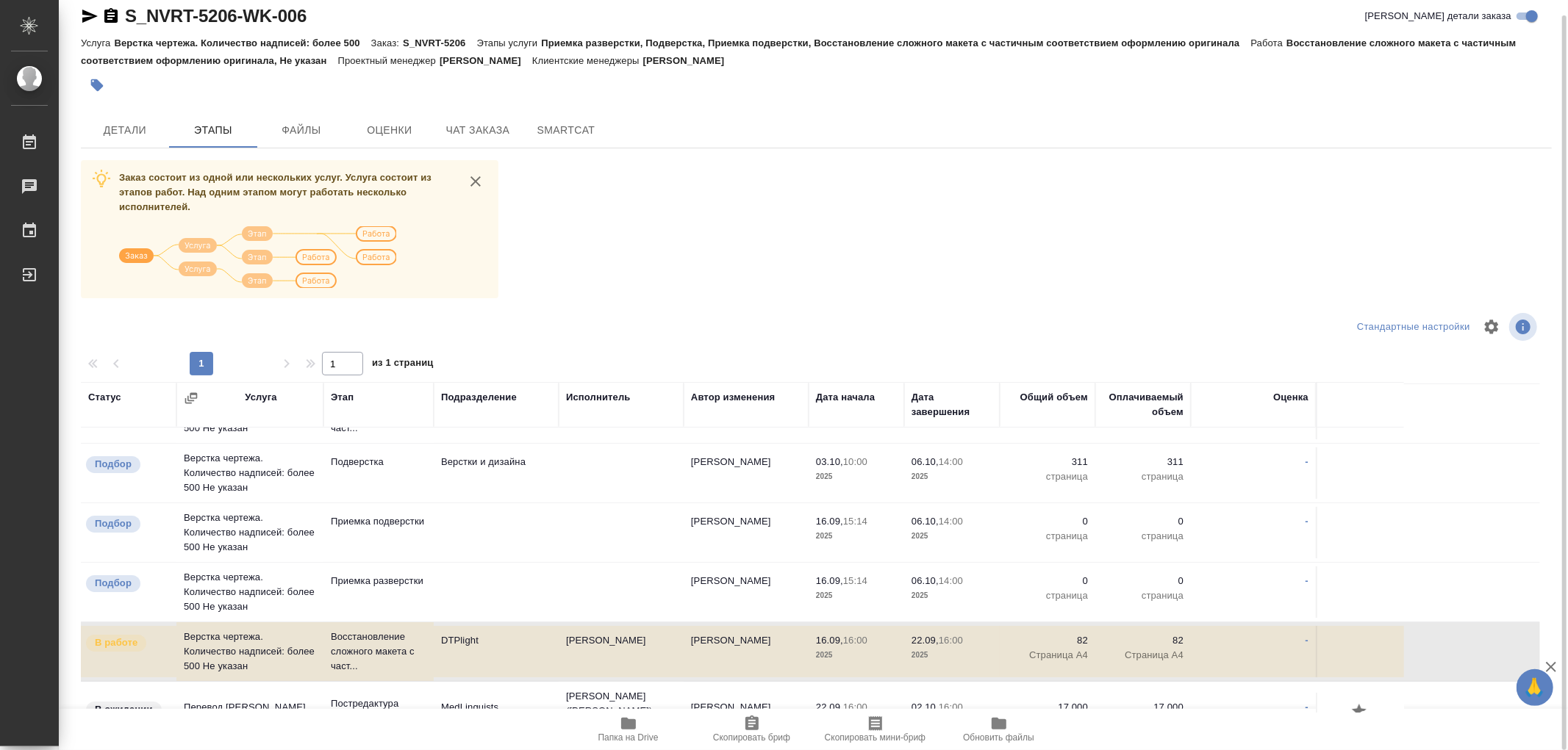
click at [1303, 644] on td "-" at bounding box center [1253, 651] width 125 height 52
click at [1305, 644] on link "-" at bounding box center [1307, 640] width 3 height 11
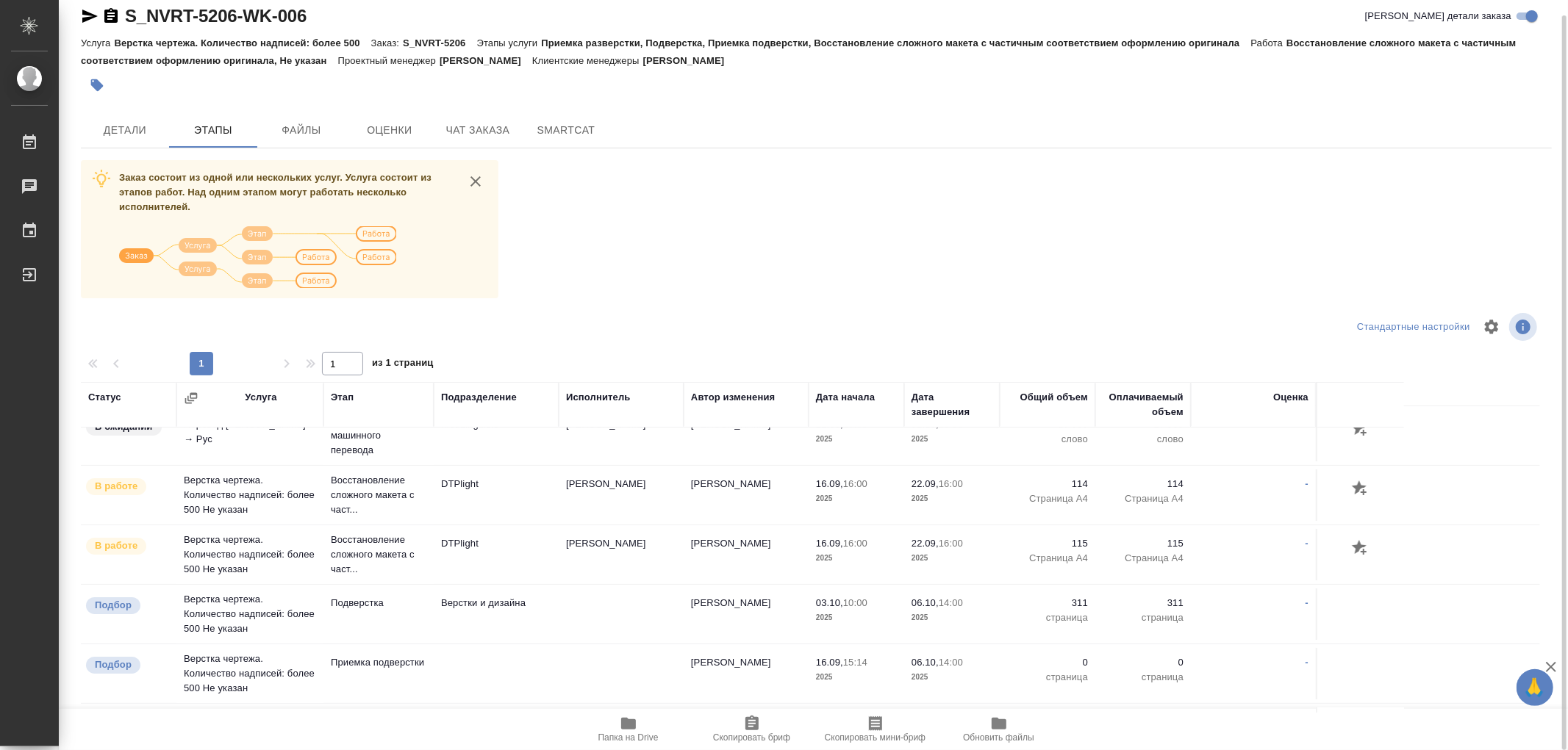
scroll to position [0, 0]
